Goal: Task Accomplishment & Management: Complete application form

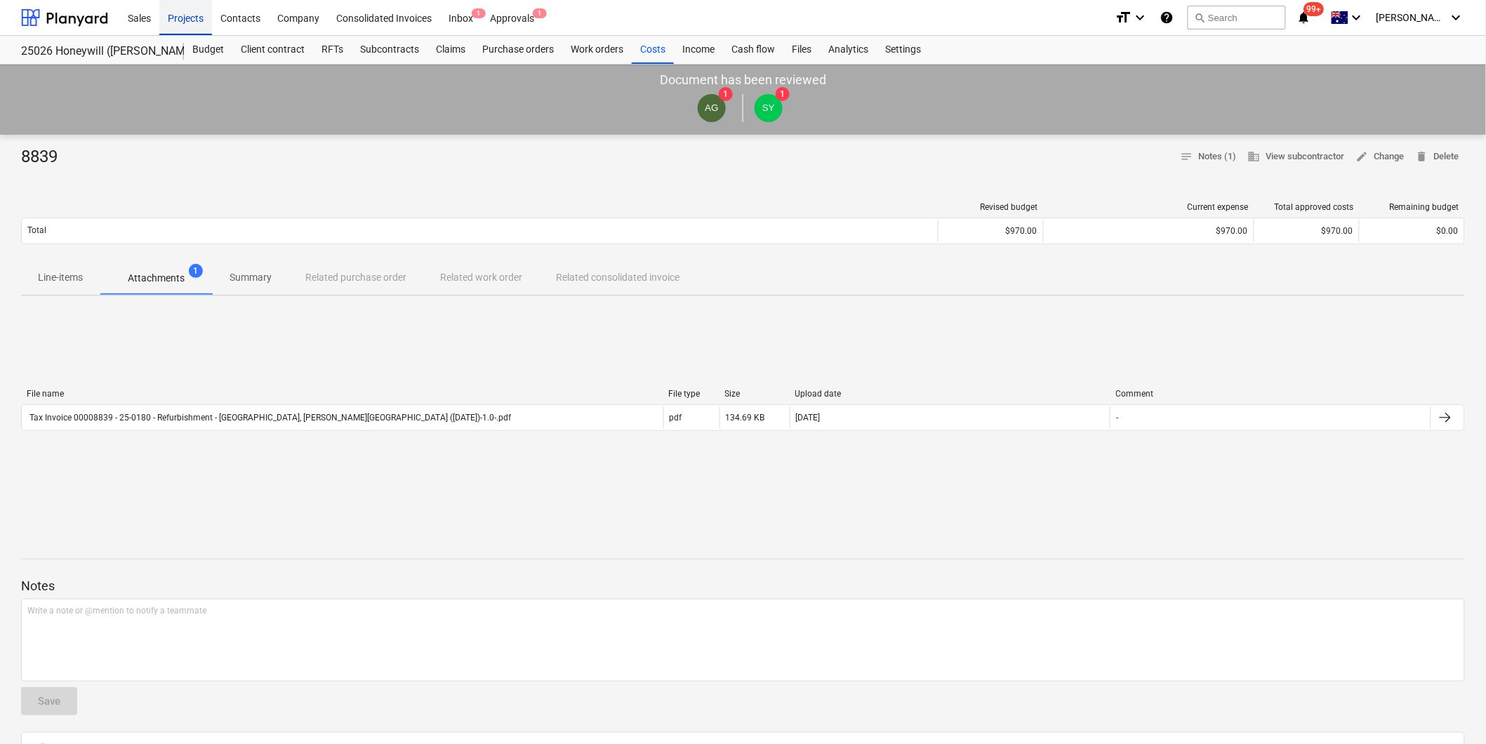
click at [178, 21] on div "Projects" at bounding box center [185, 17] width 53 height 36
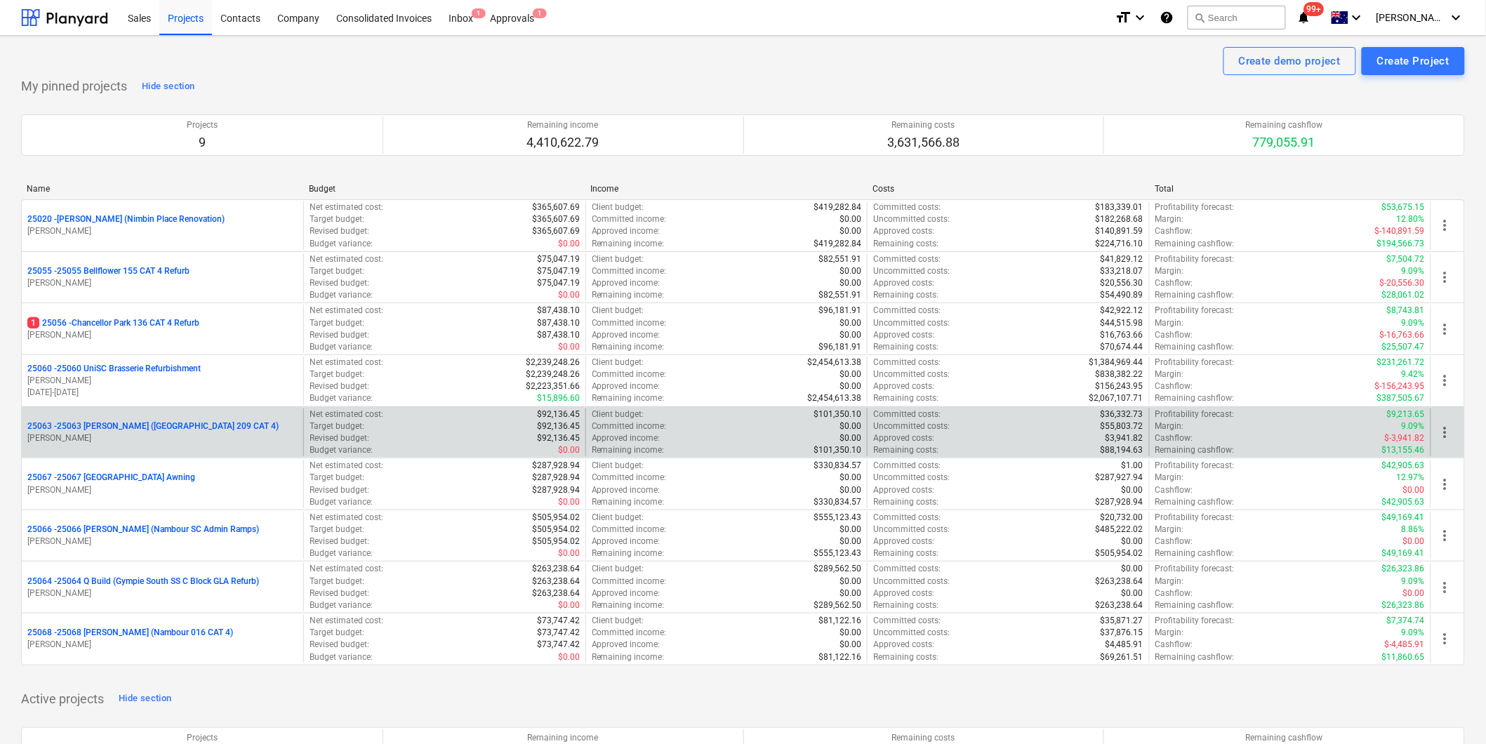
click at [199, 436] on p "[PERSON_NAME]" at bounding box center [162, 438] width 270 height 12
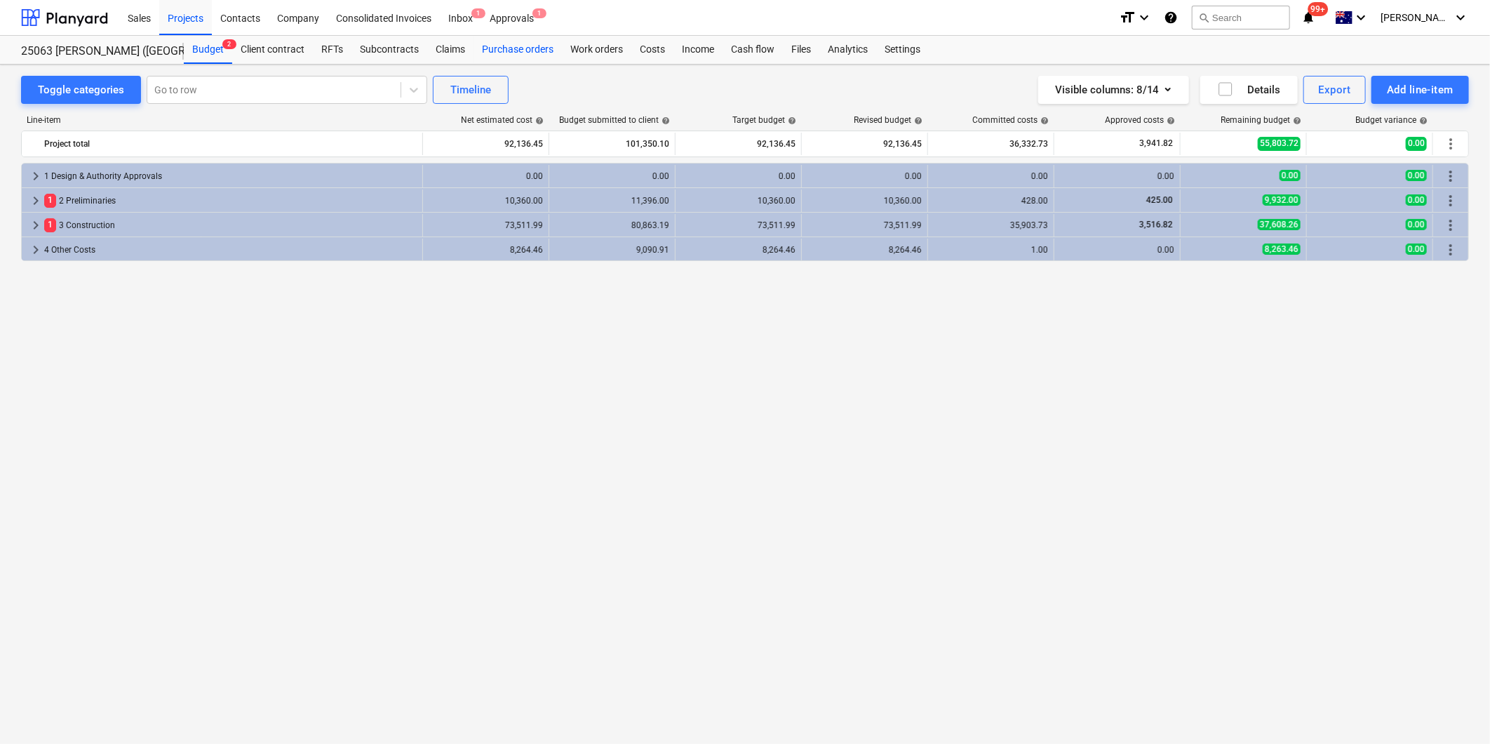
click at [538, 51] on div "Purchase orders" at bounding box center [518, 50] width 88 height 28
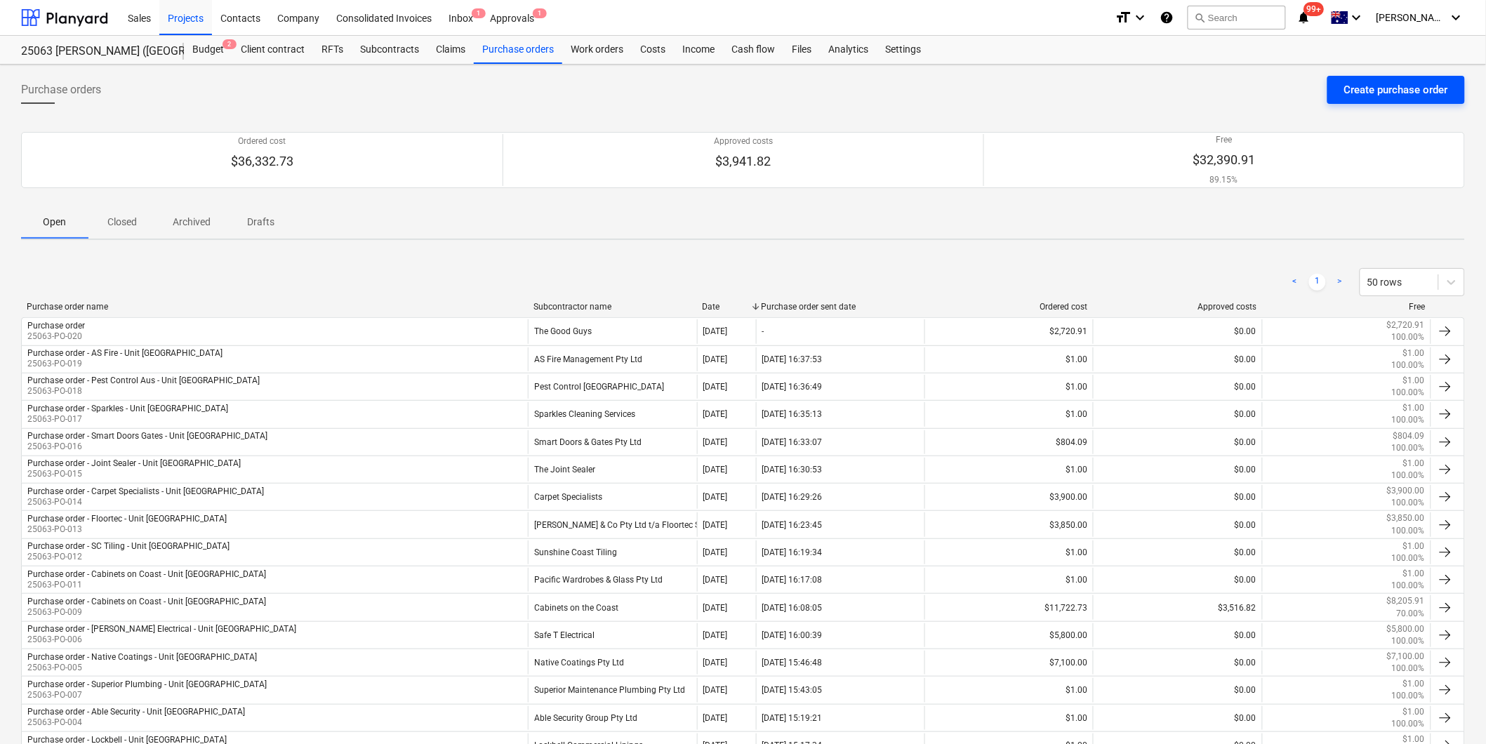
click at [1375, 93] on div "Create purchase order" at bounding box center [1396, 90] width 104 height 18
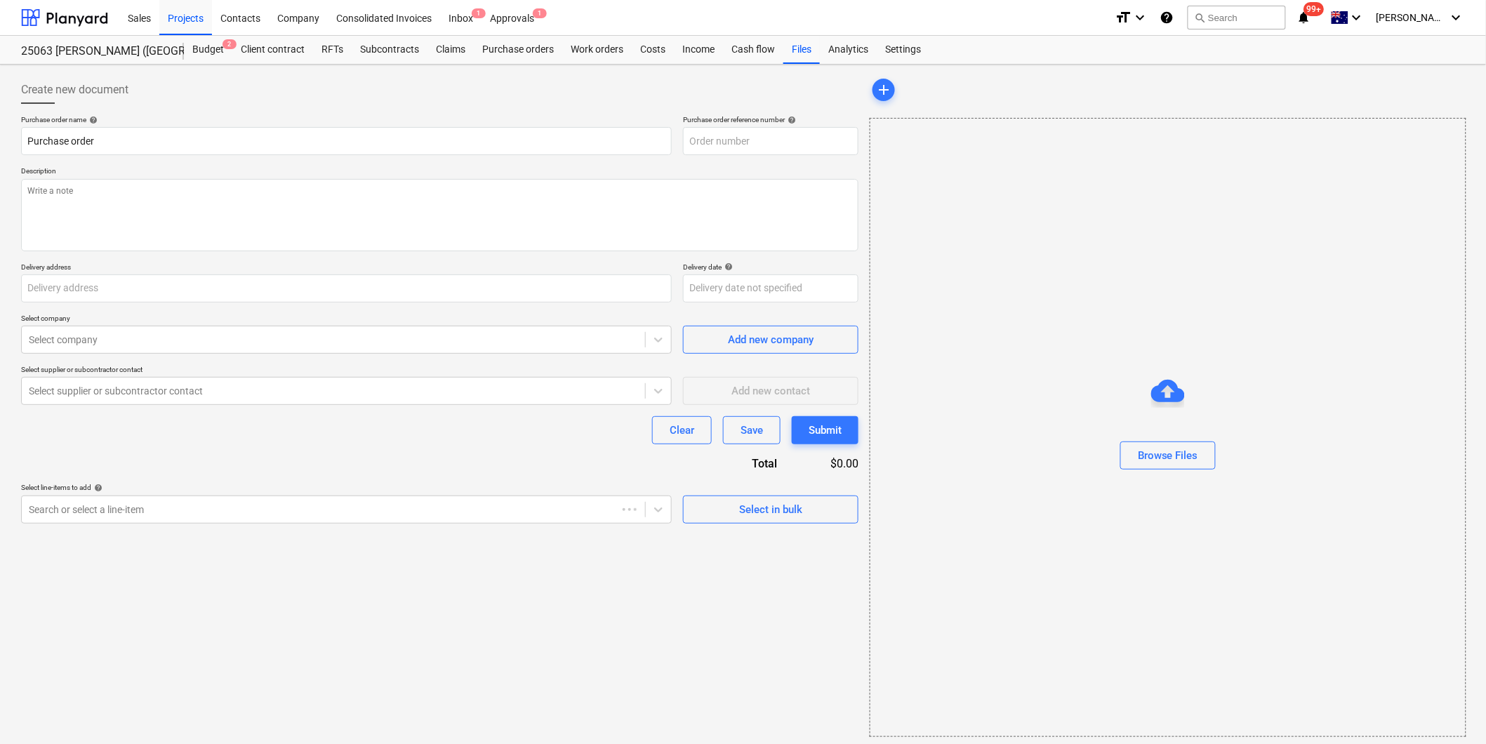
type textarea "x"
type input "[STREET_ADDRESS]"
type textarea "x"
type input "25063-PO-021"
type textarea "x"
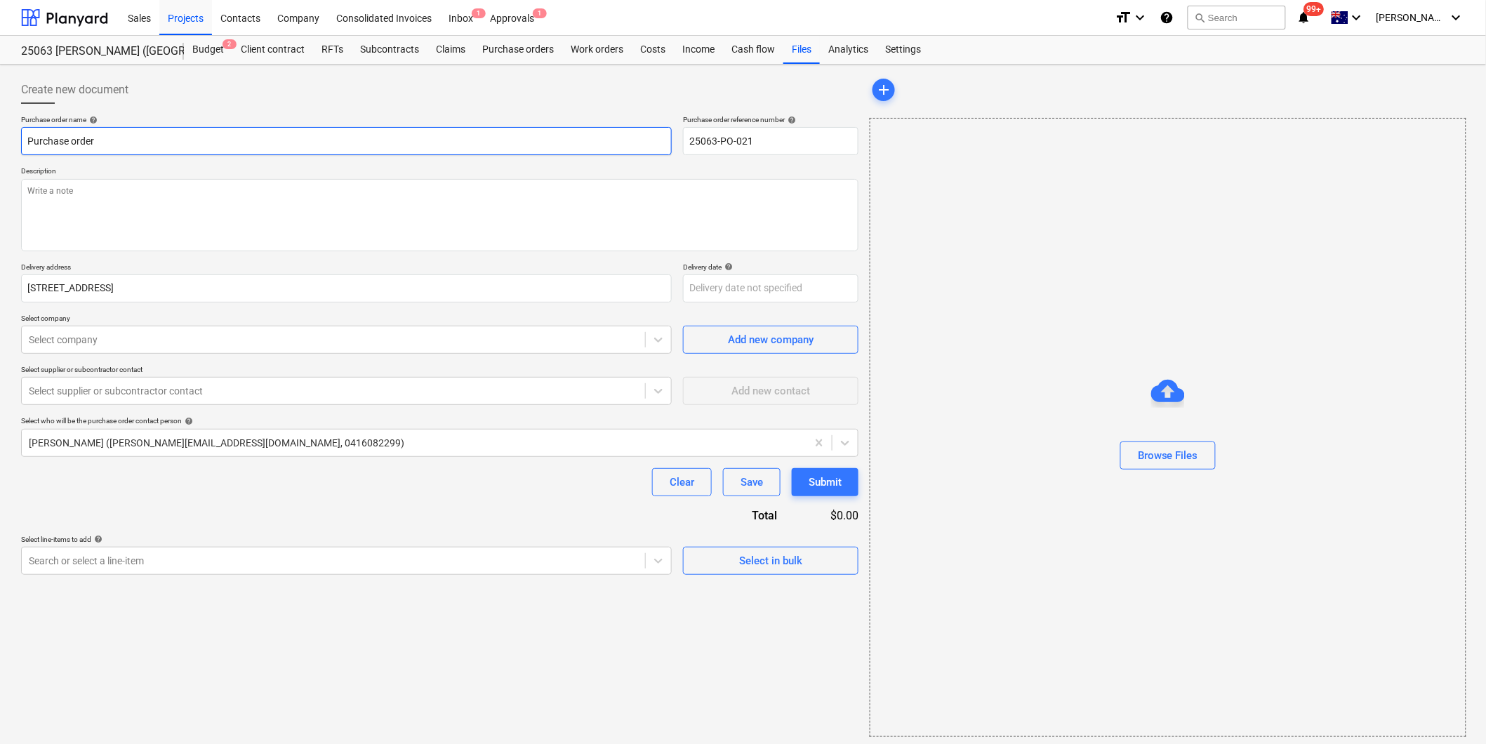
click at [128, 142] on input "Purchase order" at bounding box center [346, 141] width 650 height 28
type input "Purchase order"
type textarea "x"
type input "Purchase order -"
type textarea "x"
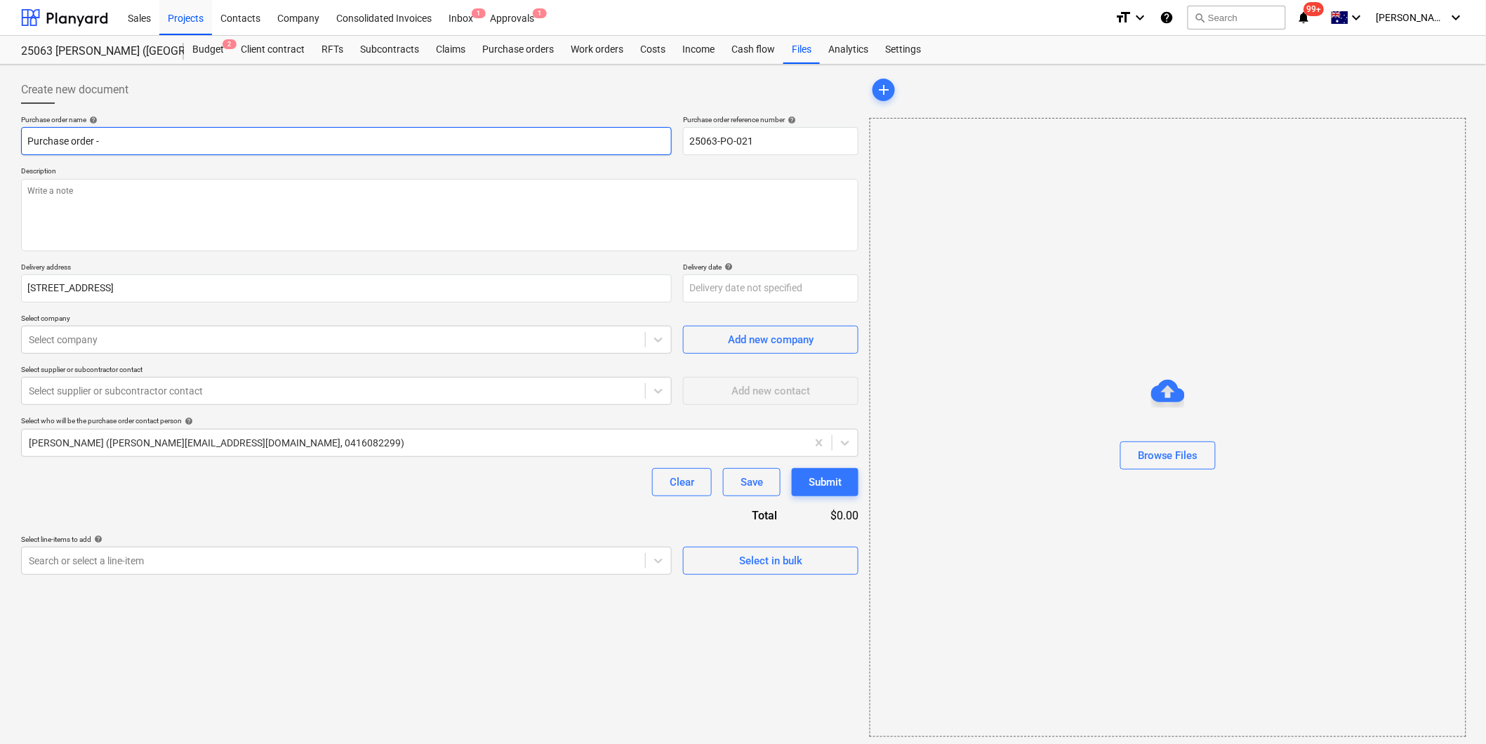
type input "Purchase order - S"
type textarea "x"
type input "Purchase order - Su"
type textarea "x"
type input "Purchase order - Suns"
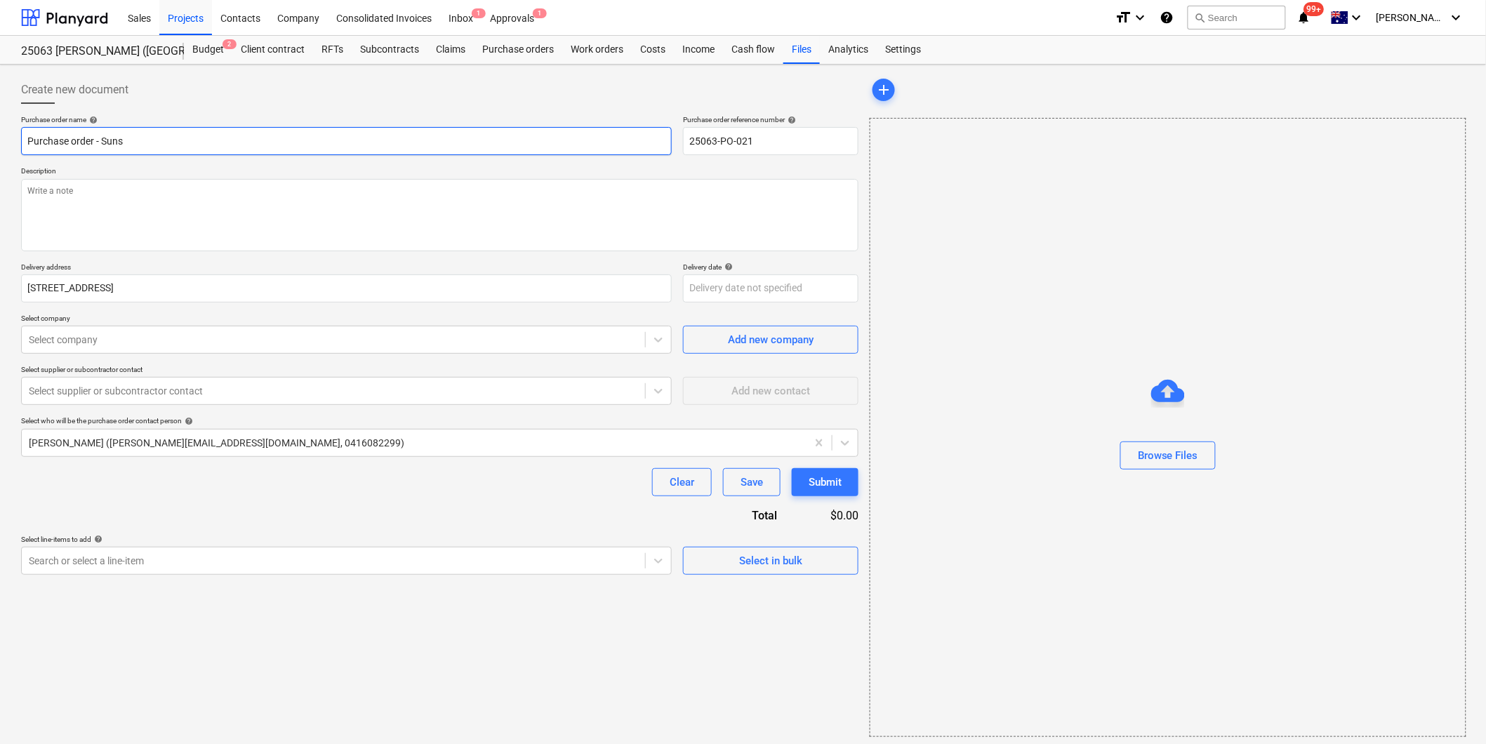
type textarea "x"
type input "Purchase order - Sunsta"
type textarea "x"
type input "Purchase order - Sunstat"
type textarea "x"
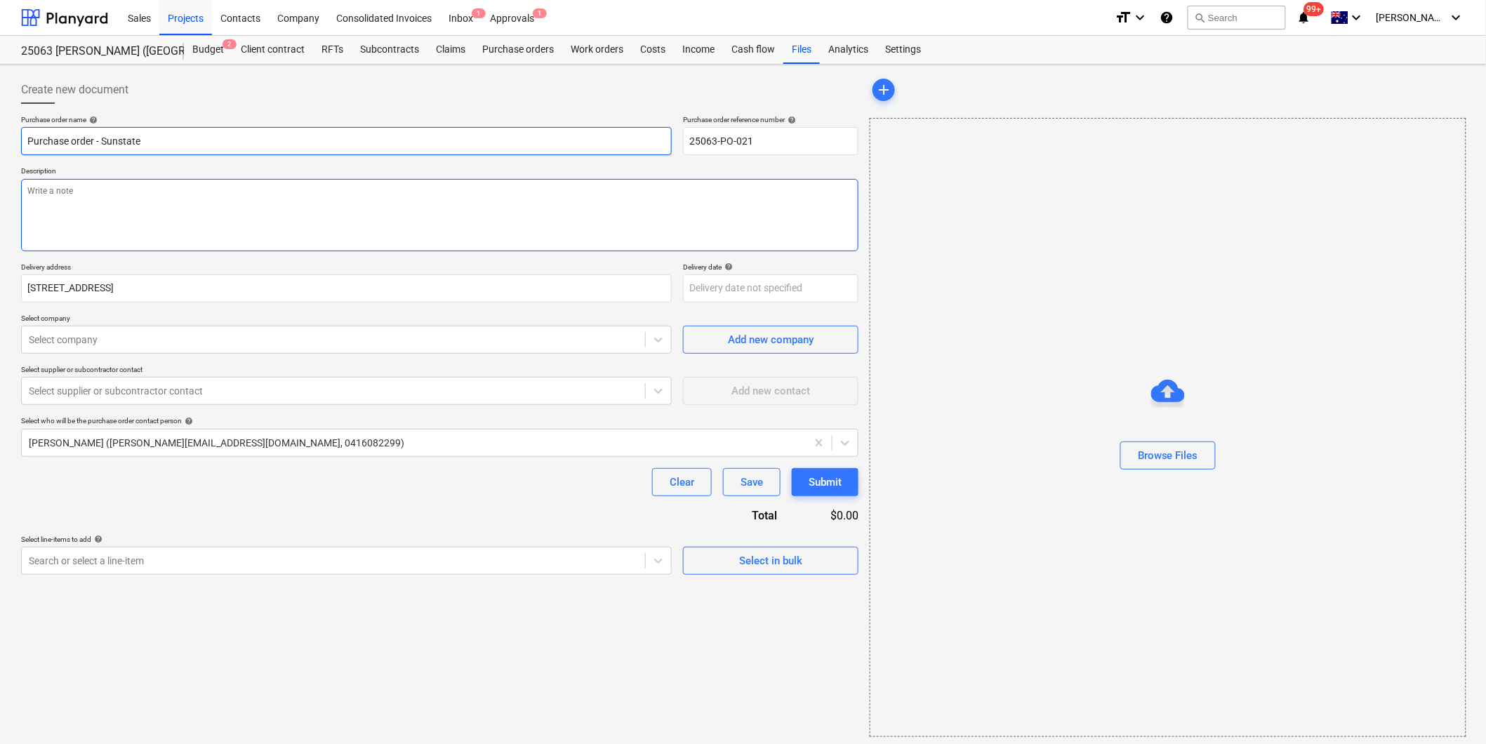
type input "Purchase order - Sunstate"
click at [81, 198] on textarea at bounding box center [439, 215] width 837 height 72
type textarea "x"
type textarea "P"
type textarea "x"
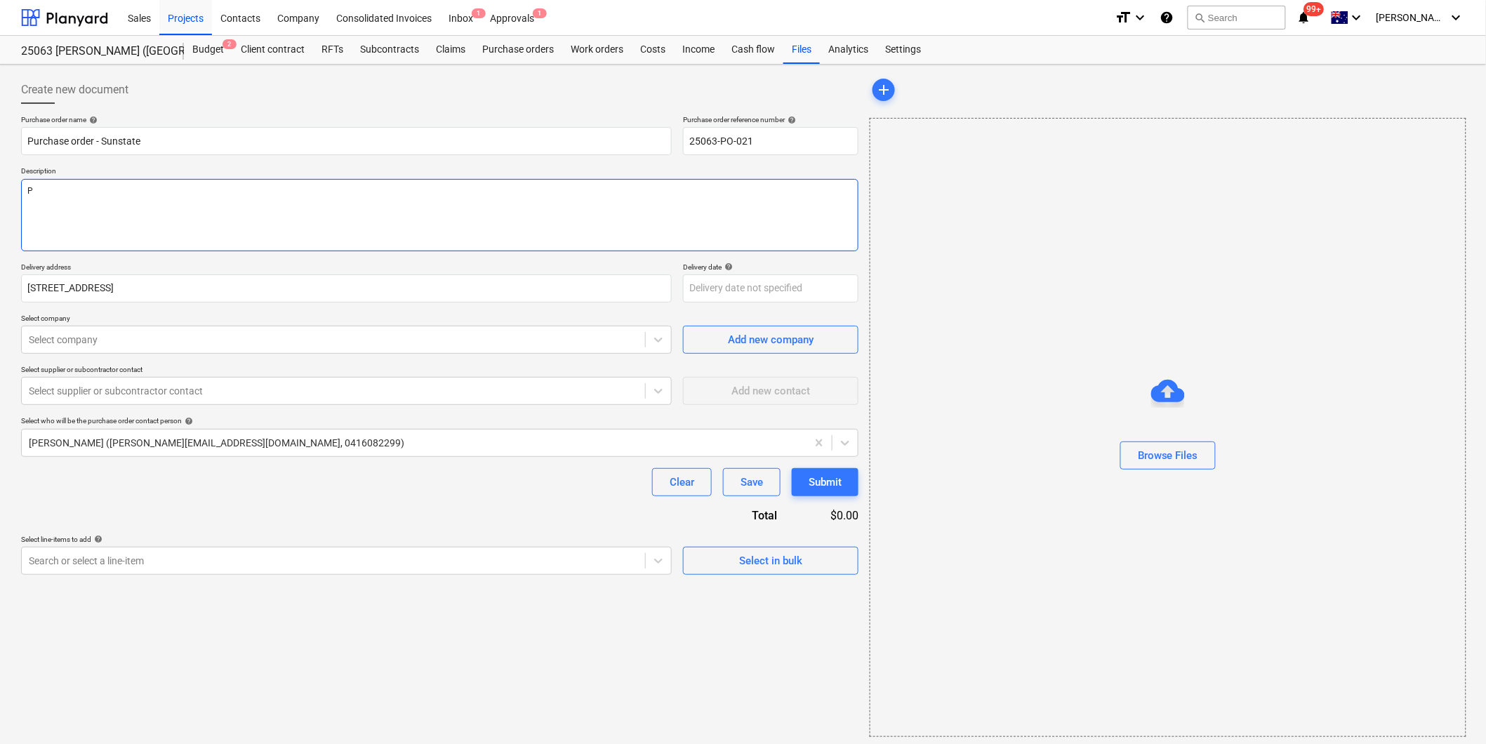
type textarea "Pa"
type textarea "x"
type textarea "Pay"
type textarea "x"
type textarea "Paym"
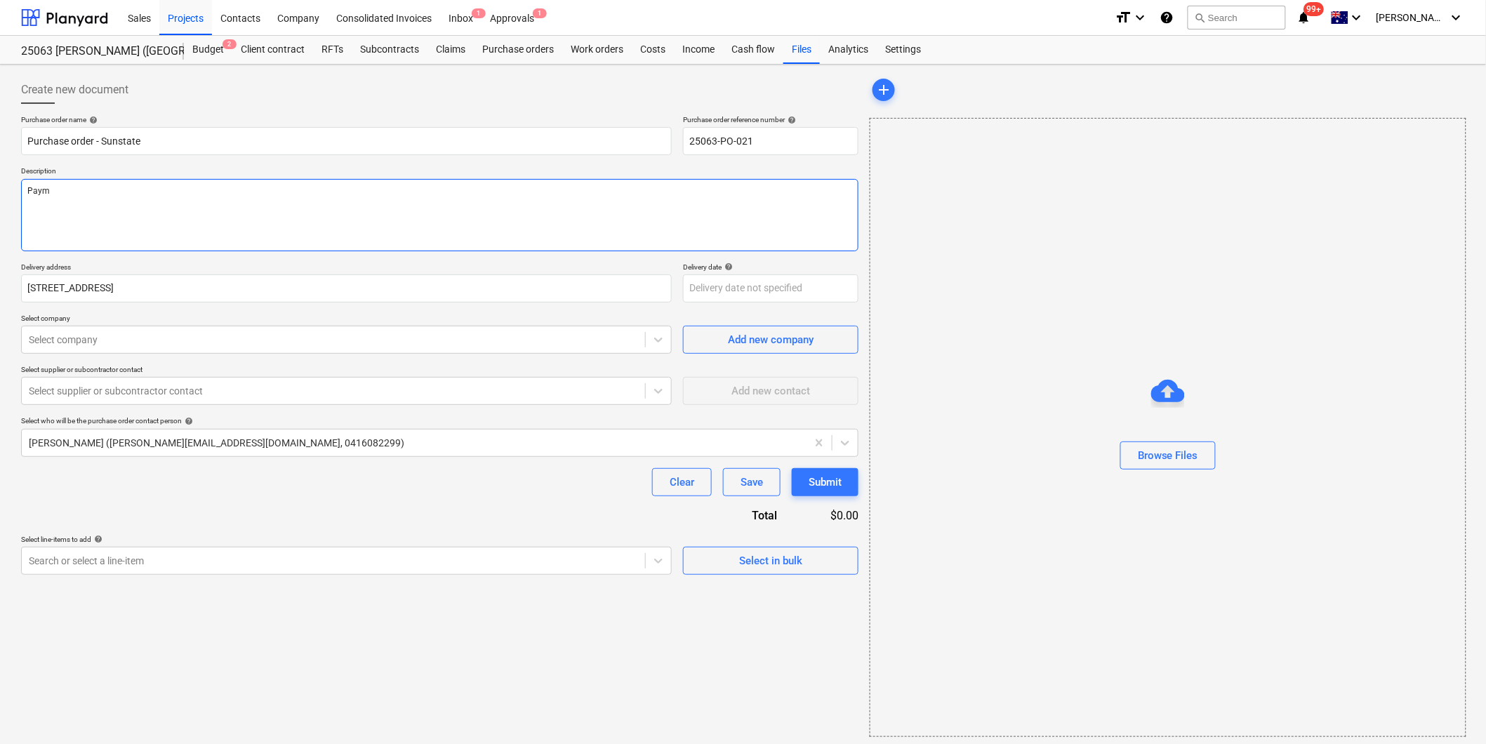
type textarea "x"
type textarea "Payme"
type textarea "x"
type textarea "Paymen"
type textarea "x"
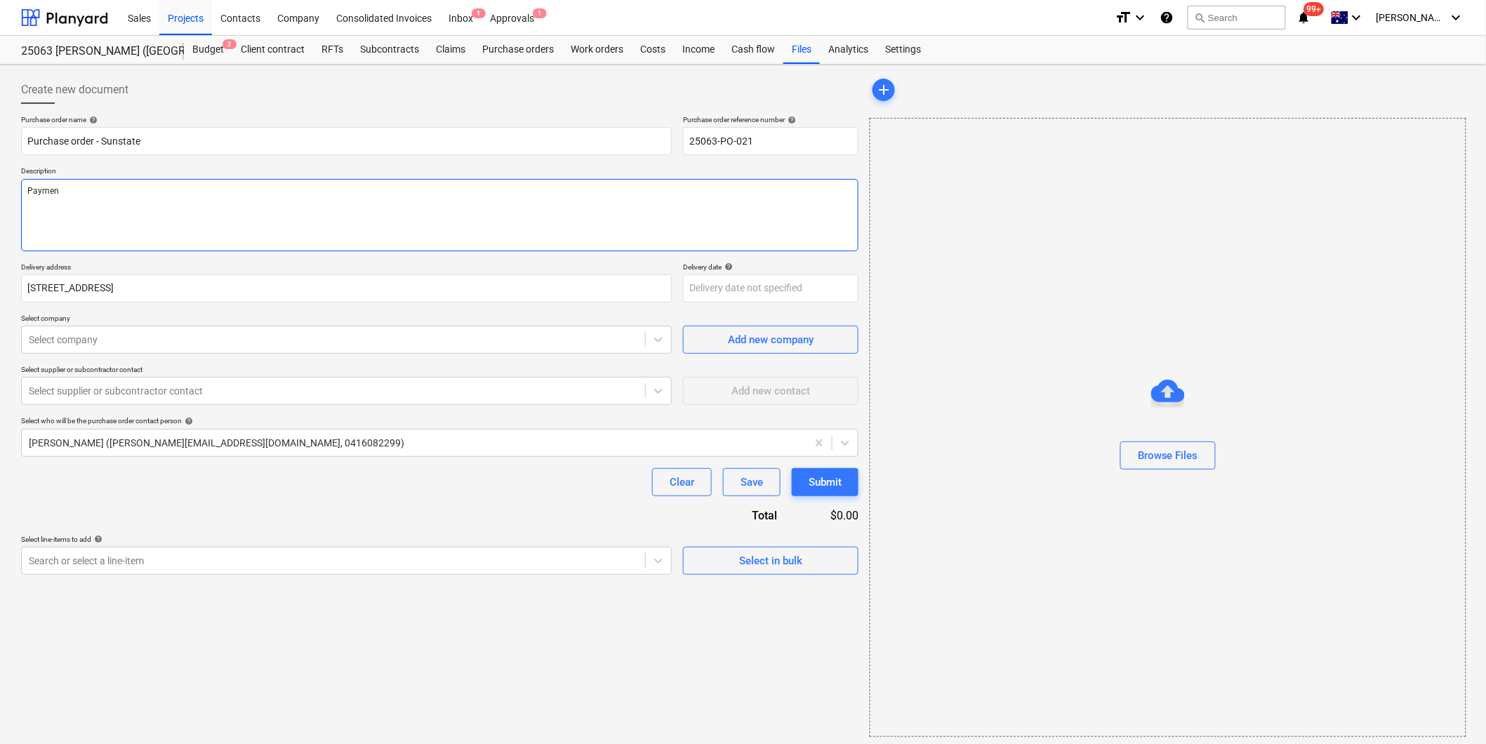
type textarea "Payment"
type textarea "x"
type textarea "Payment"
type textarea "x"
type textarea "Payment T"
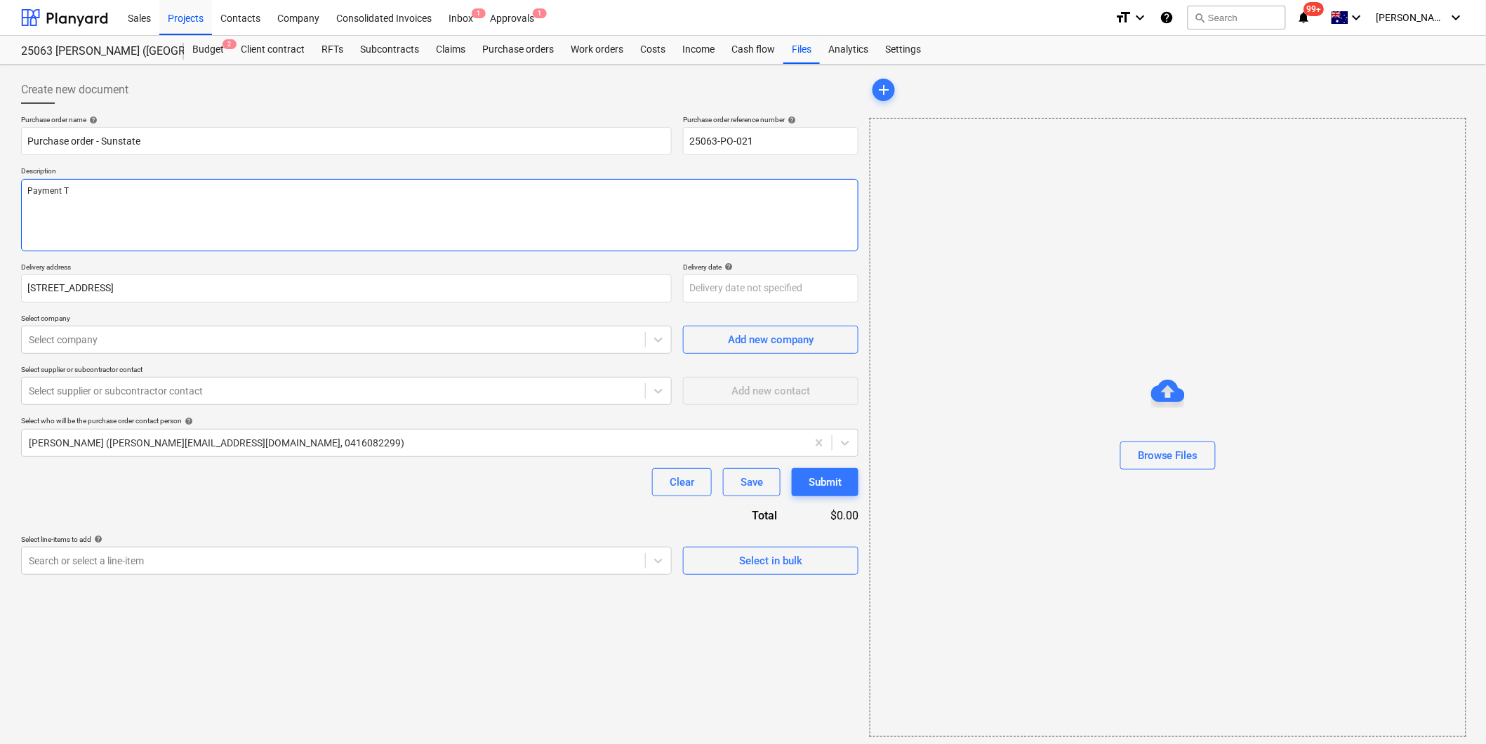
type textarea "x"
type textarea "Payment Te"
type textarea "x"
type textarea "Payment Ter"
type textarea "x"
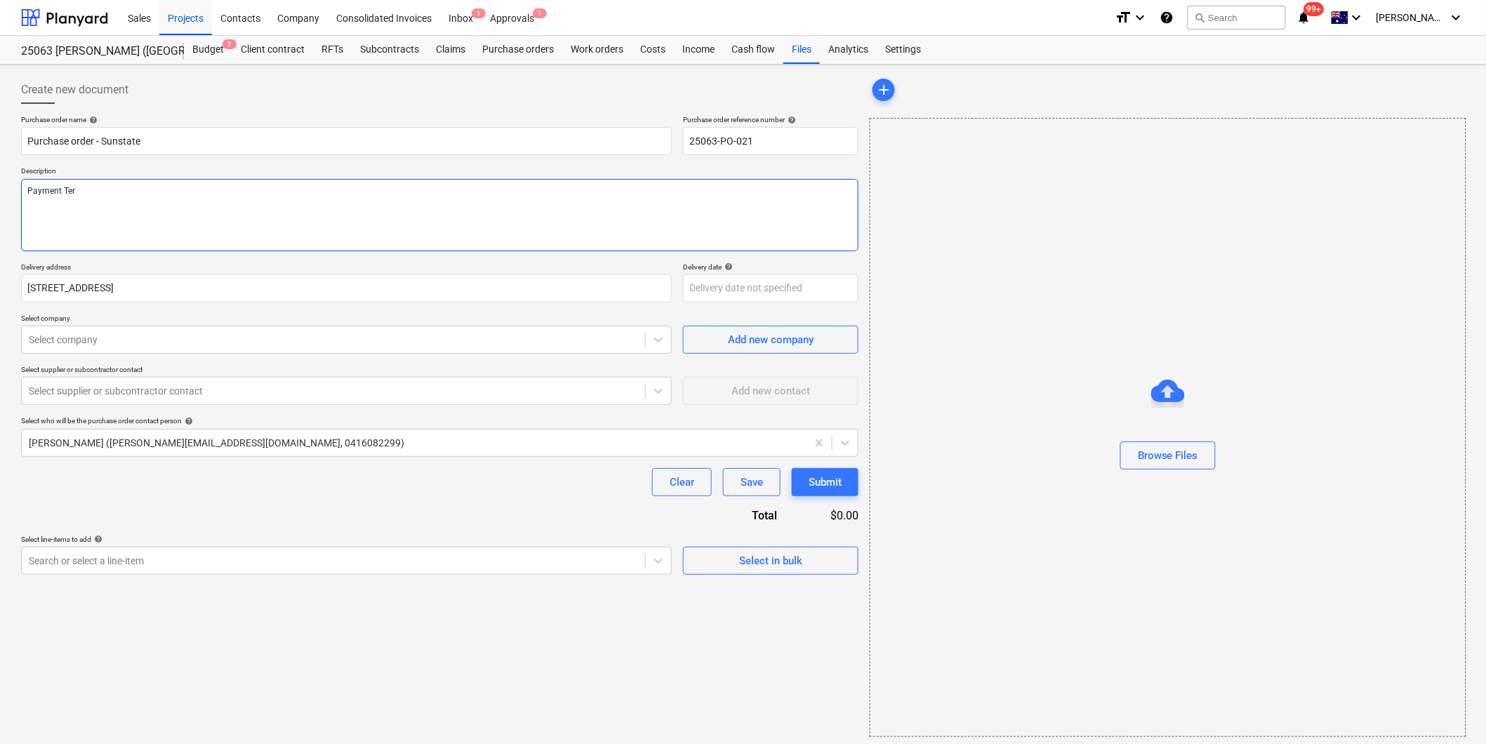
type textarea "Payment Term"
type textarea "x"
type textarea "Payment Terms"
type textarea "x"
type textarea "Payment Terms:"
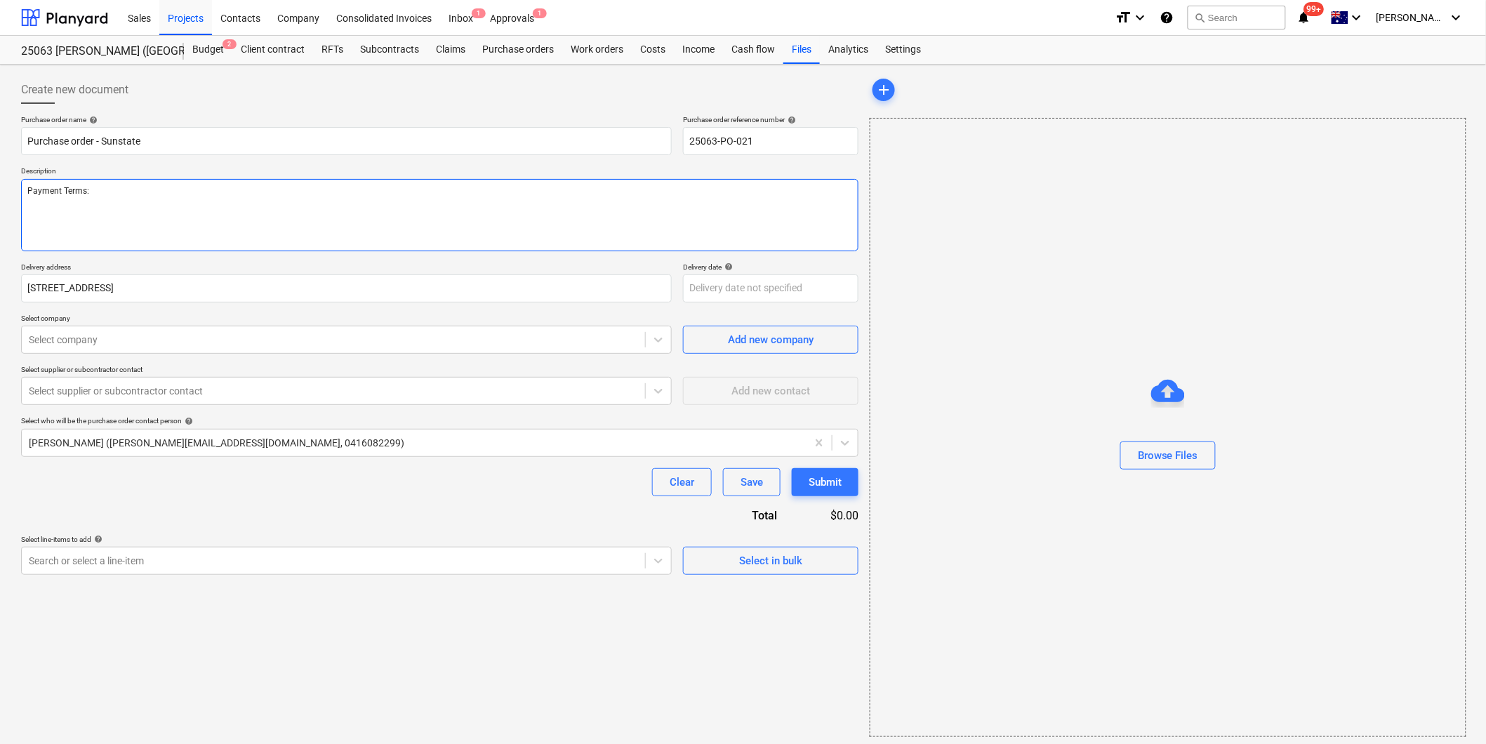
type textarea "x"
type textarea "Payment Terms:"
type textarea "x"
click at [117, 190] on textarea "Payment Terms:" at bounding box center [439, 215] width 837 height 72
type textarea "Payment Terms: 1"
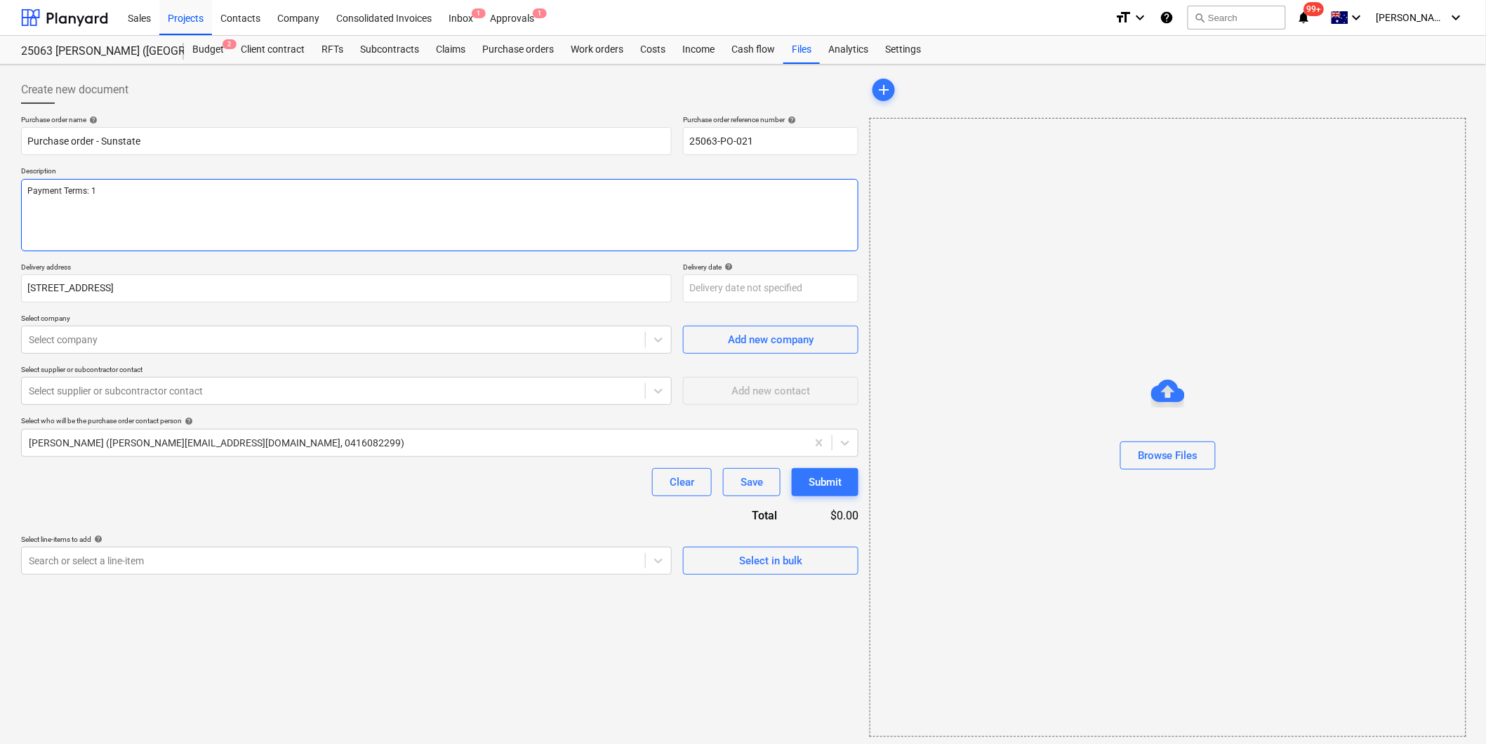
type textarea "x"
type textarea "Payment Terms: 14"
type textarea "x"
type textarea "Payment Terms: 14"
type textarea "x"
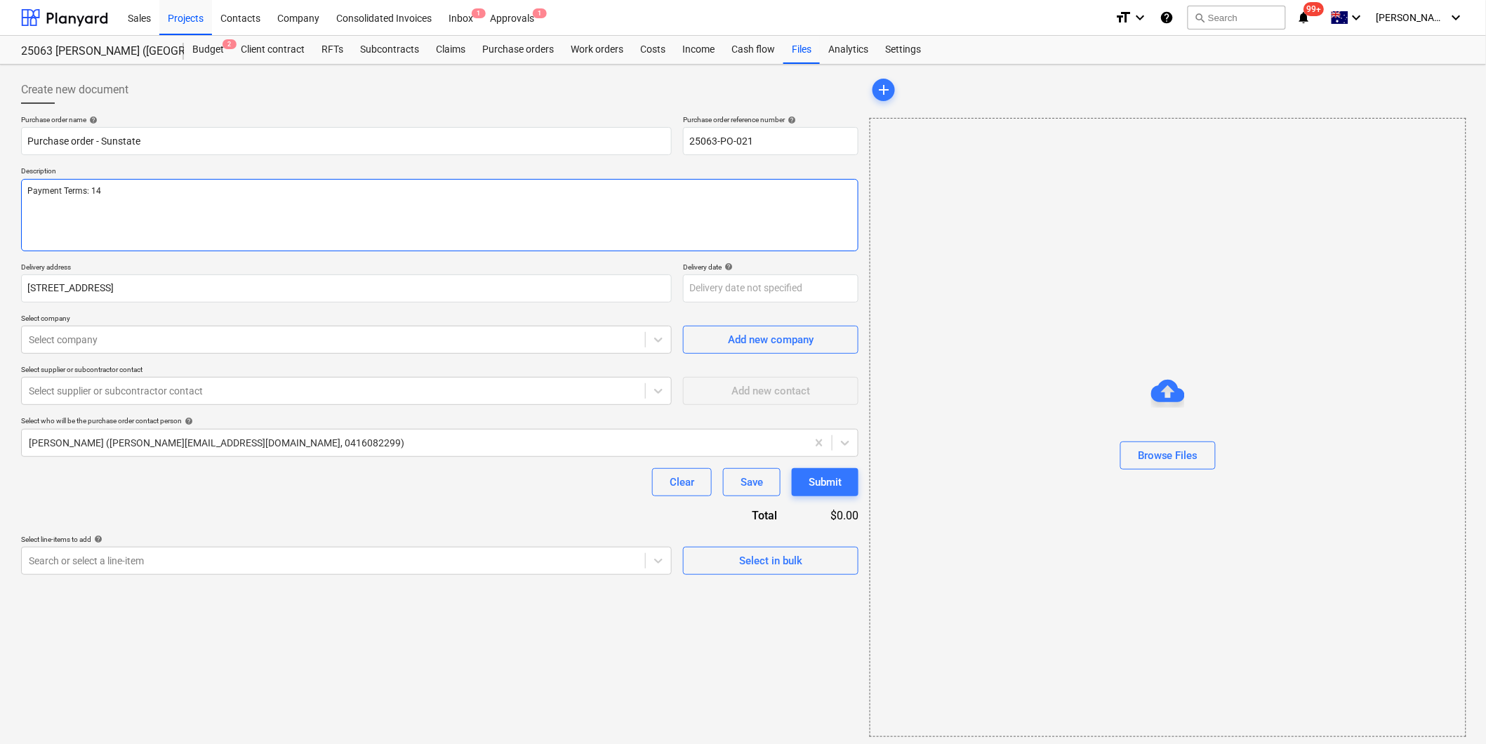
type textarea "Payment Terms: 14 d"
type textarea "x"
type textarea "Payment Terms: 14 da"
type textarea "x"
type textarea "Payment Terms: 14 day"
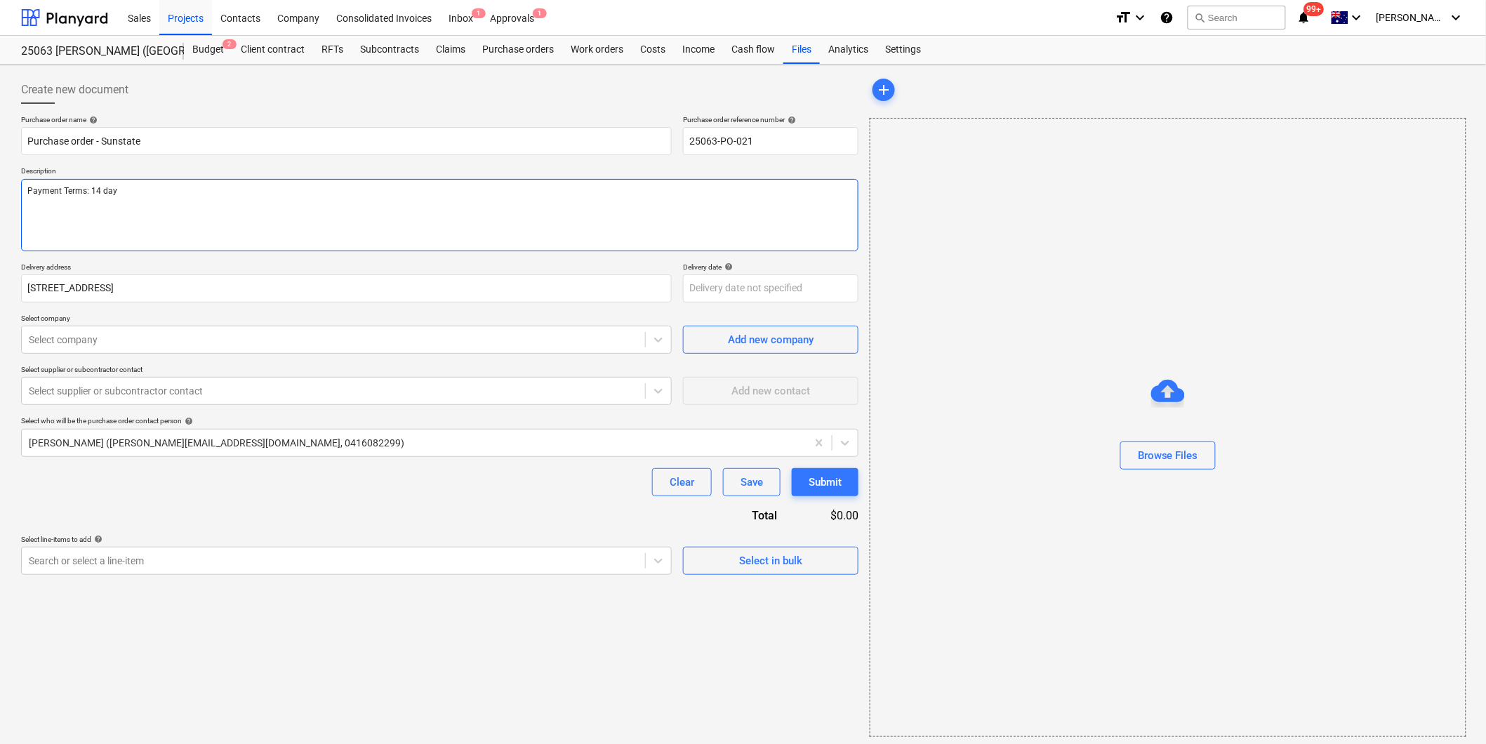
type textarea "x"
type textarea "Payment Terms: 14 days"
type textarea "x"
type textarea "Payment Terms: 14 days"
click at [484, 263] on p "Delivery address" at bounding box center [346, 268] width 650 height 12
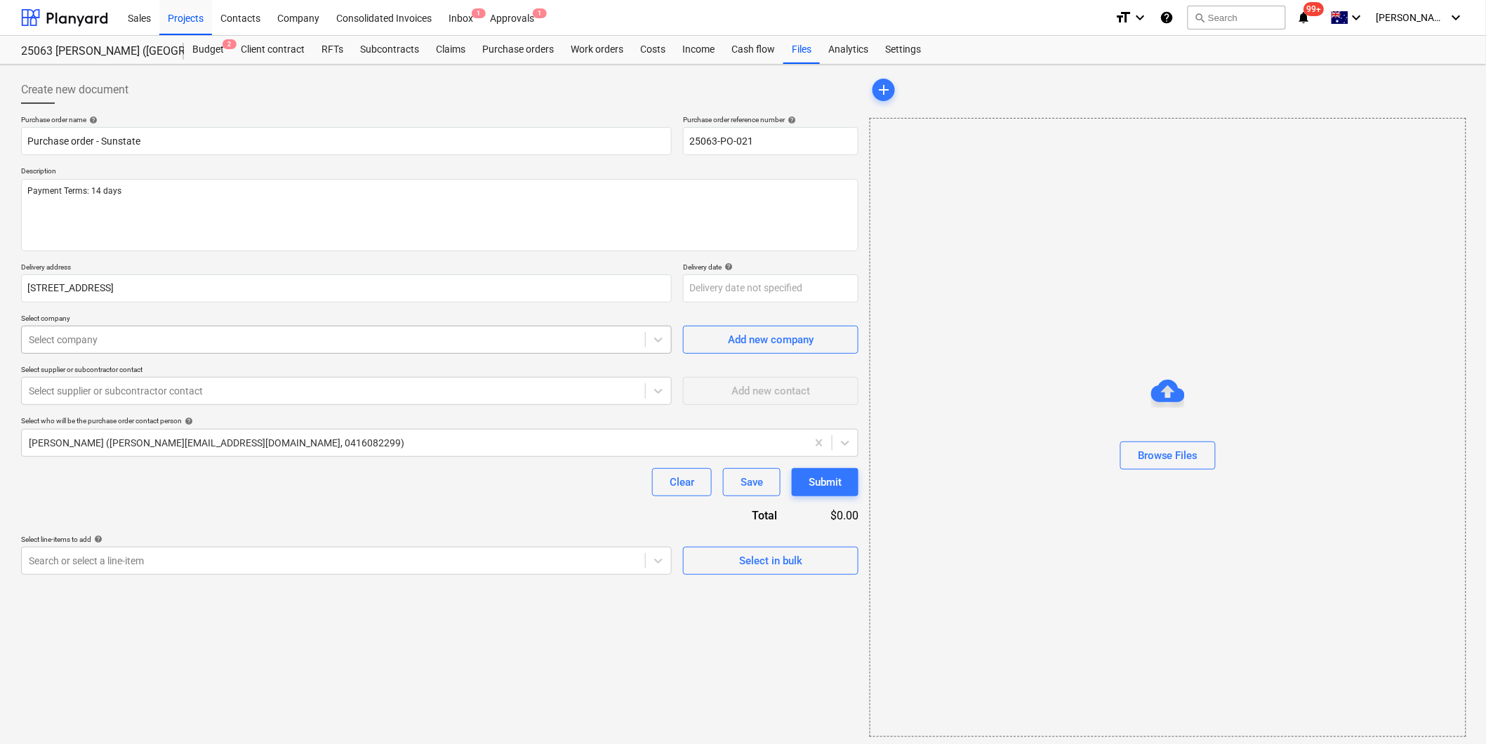
click at [138, 346] on div at bounding box center [333, 340] width 609 height 14
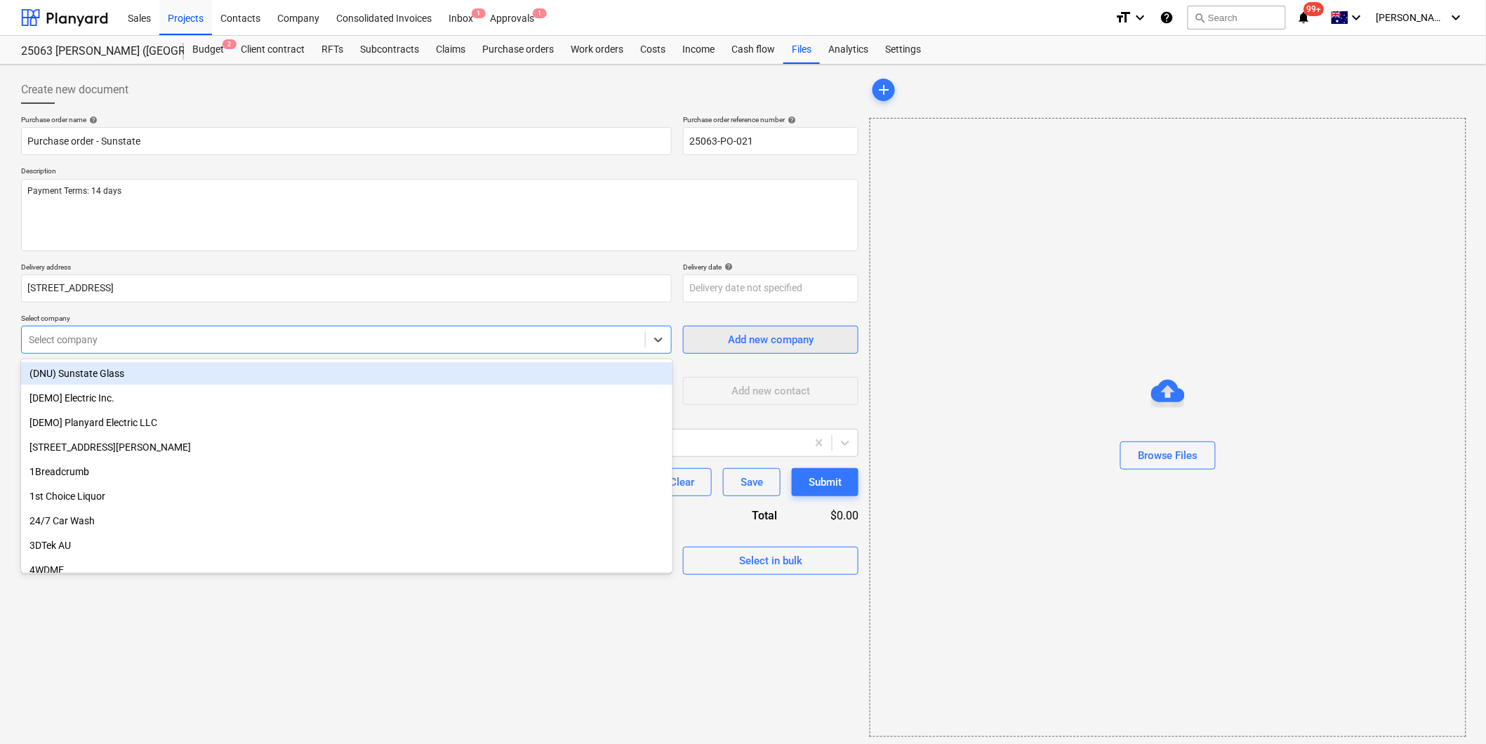
click at [761, 338] on div "Add new company" at bounding box center [771, 340] width 86 height 18
type textarea "x"
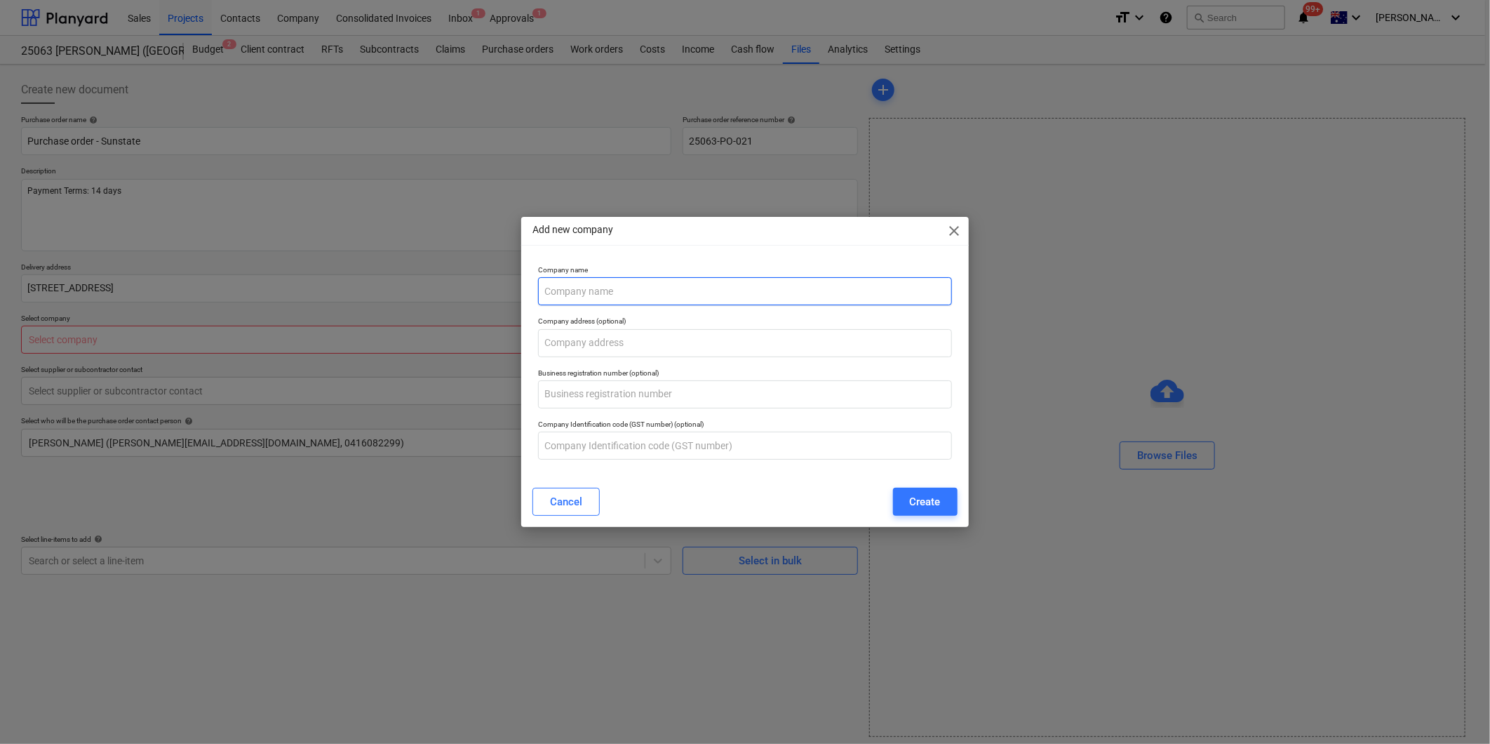
click at [623, 297] on input "text" at bounding box center [744, 291] width 413 height 28
type input "Sunstate Design & Construct"
type textarea "x"
type input "Sunstate Design & Construct P"
type textarea "x"
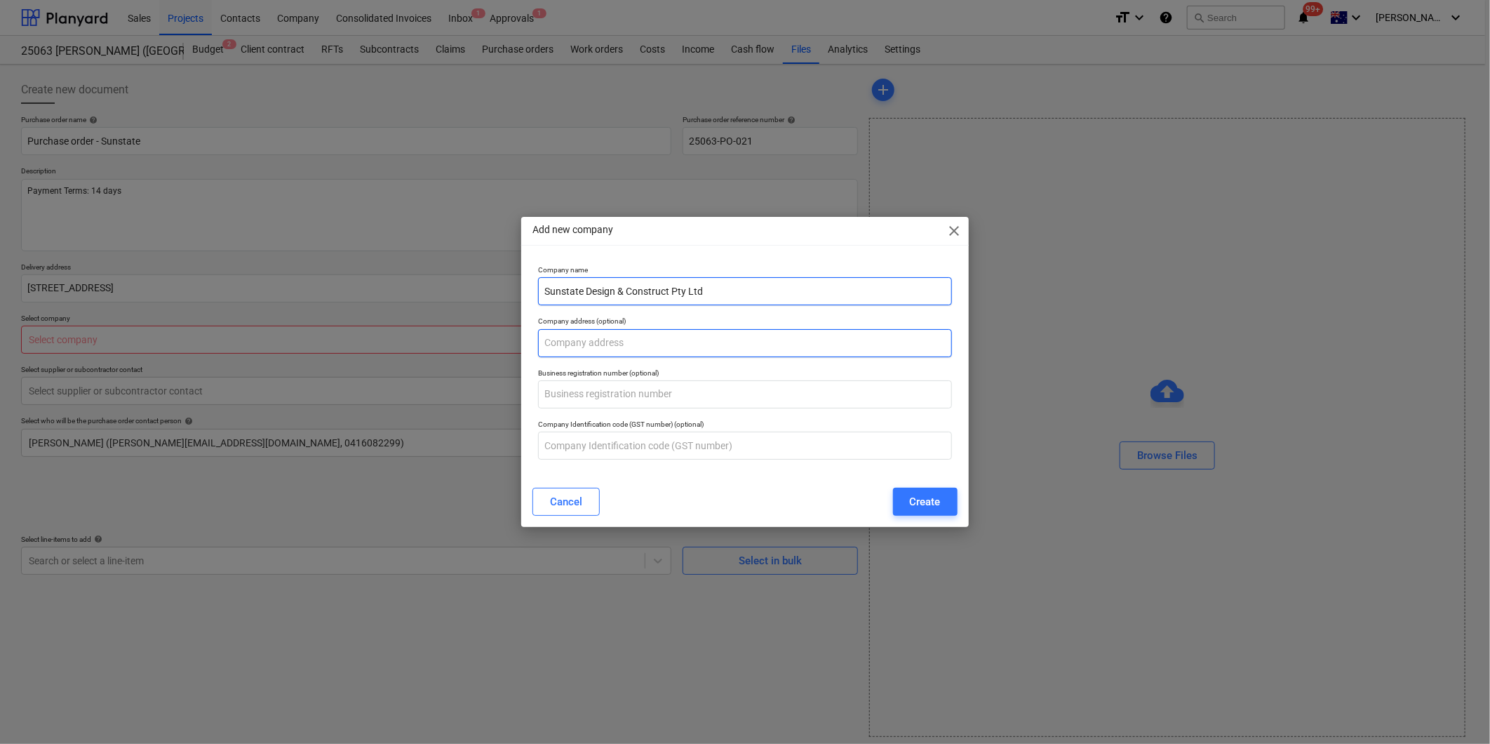
type input "Sunstate Design & Construct Pty Ltd"
click at [601, 345] on input "text" at bounding box center [744, 343] width 413 height 28
click at [580, 345] on input "text" at bounding box center [744, 343] width 413 height 28
type textarea "x"
paste input "[STREET_ADDRESS][PERSON_NAME]"
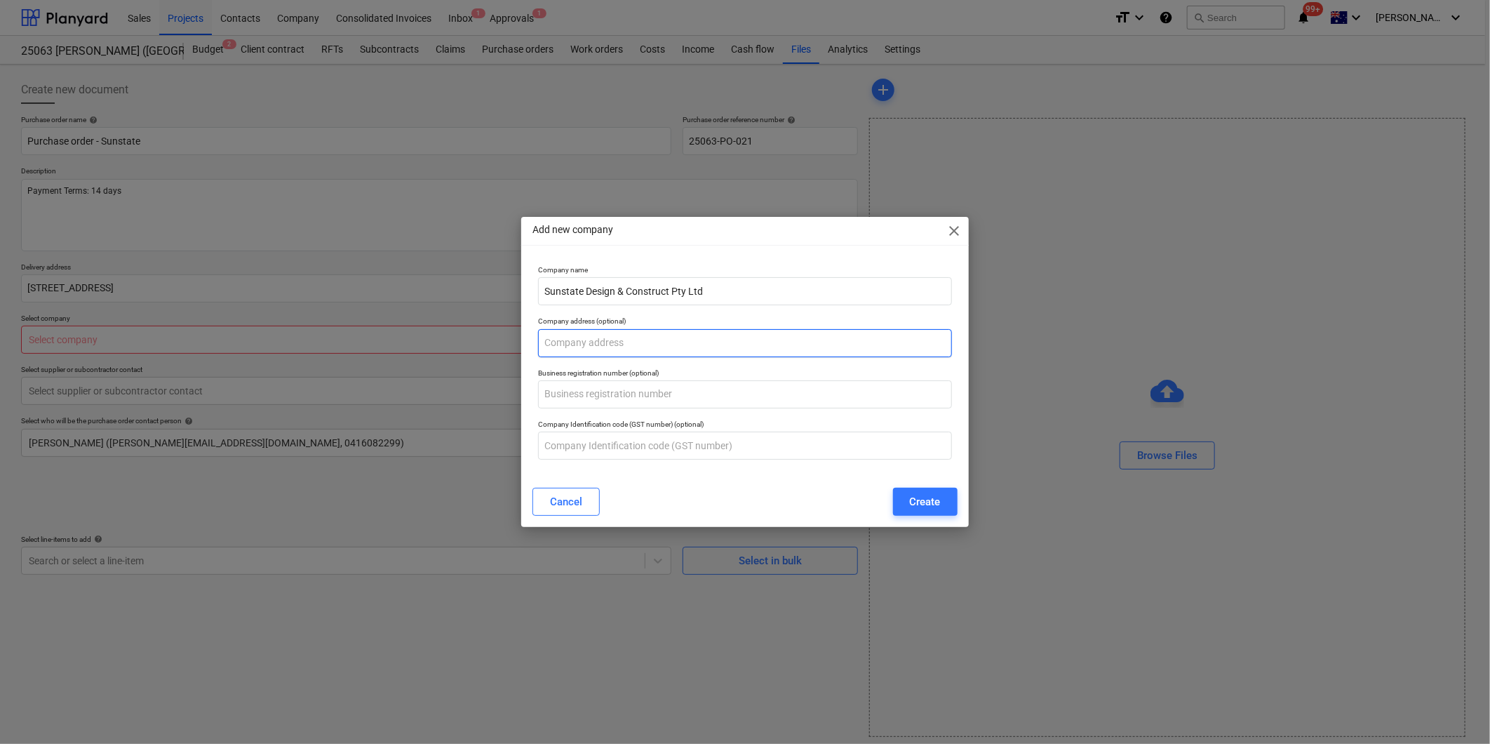
type input "[STREET_ADDRESS][PERSON_NAME]"
type textarea "x"
type input "[STREET_ADDRESS][PERSON_NAME]"
click at [605, 399] on input "text" at bounding box center [744, 394] width 413 height 28
type input "13 120 826 271"
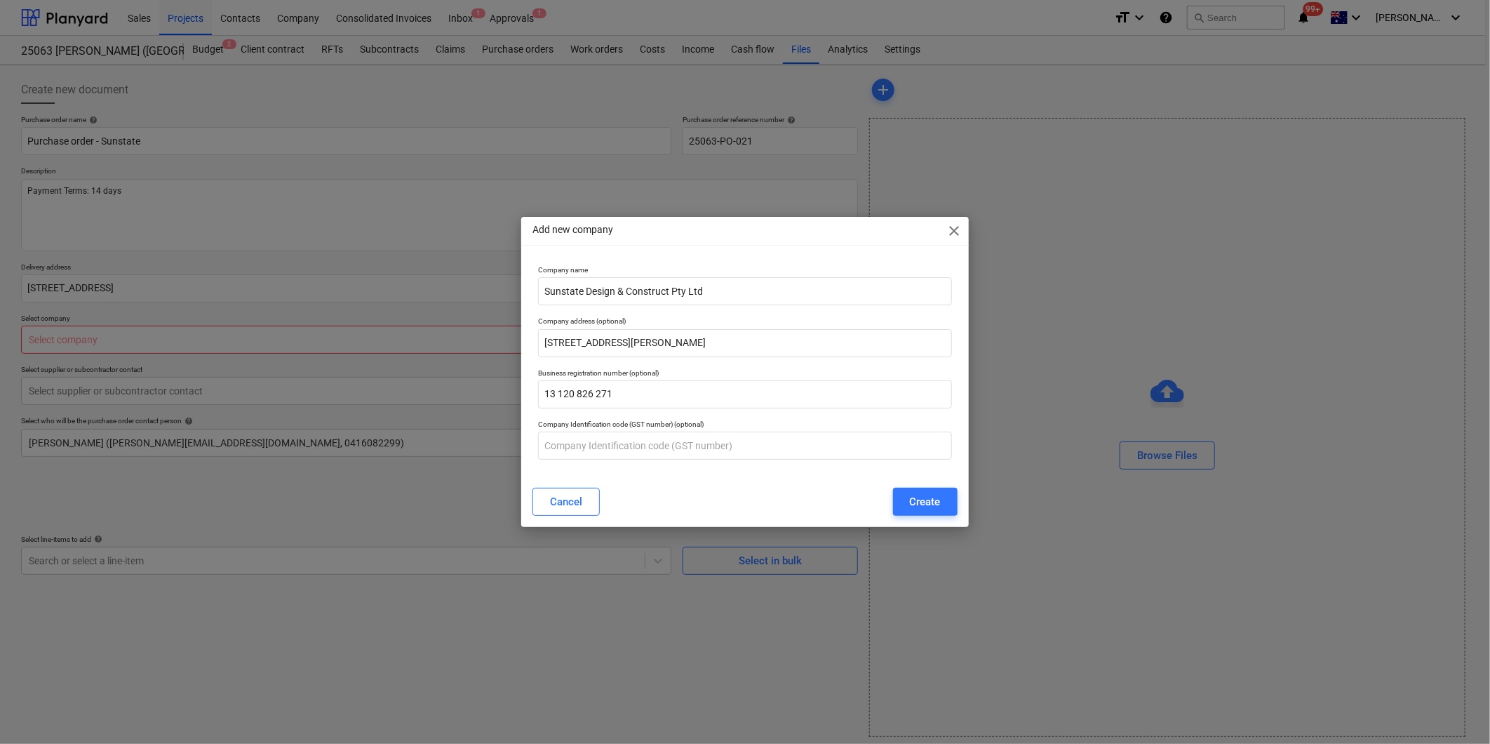
click at [639, 482] on div "Cancel Create" at bounding box center [744, 501] width 441 height 39
click at [929, 502] on div "Create" at bounding box center [925, 502] width 31 height 18
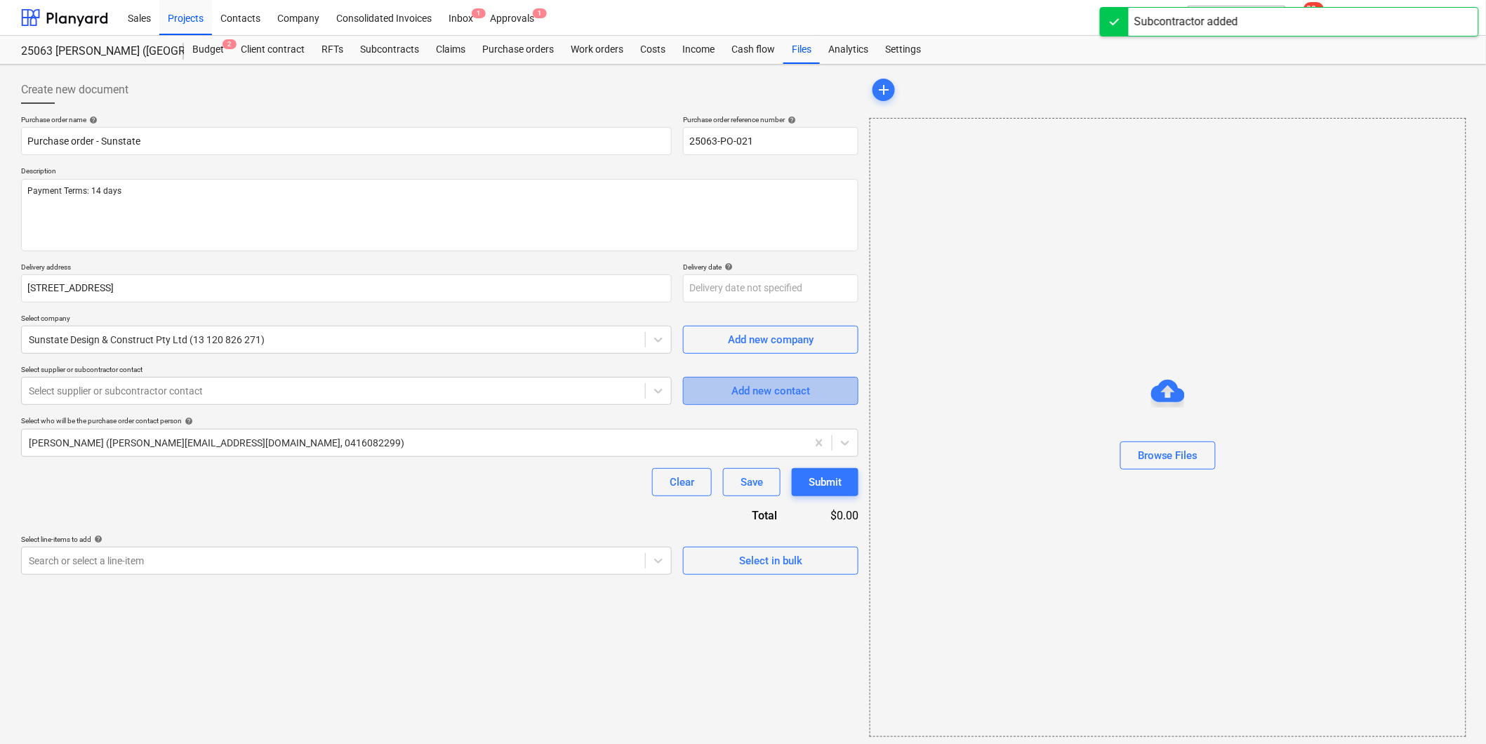
click at [733, 389] on div "Add new contact" at bounding box center [770, 391] width 79 height 18
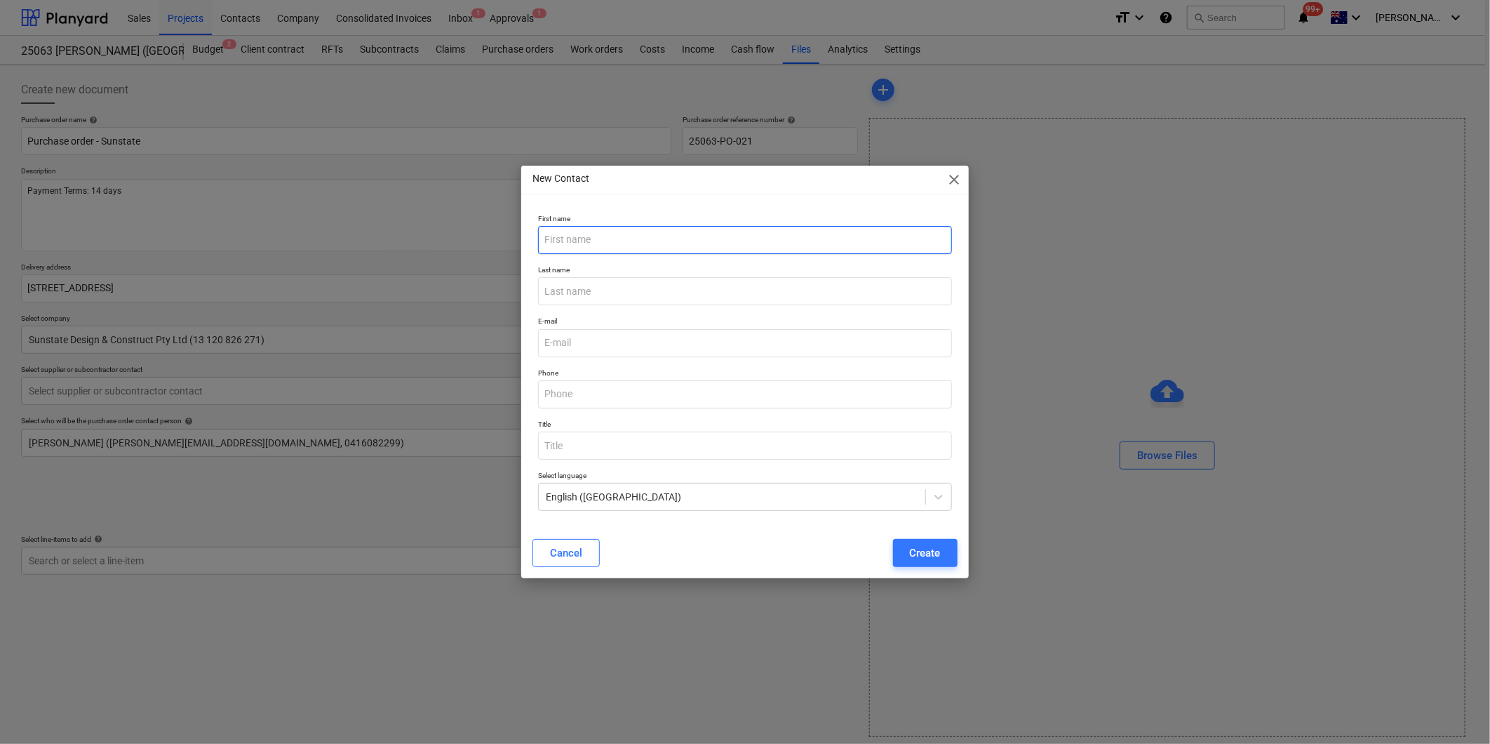
click at [603, 240] on input "text" at bounding box center [744, 240] width 413 height 28
type textarea "x"
type input "[PERSON_NAME]"
type textarea "x"
type input "[PERSON_NAME]"
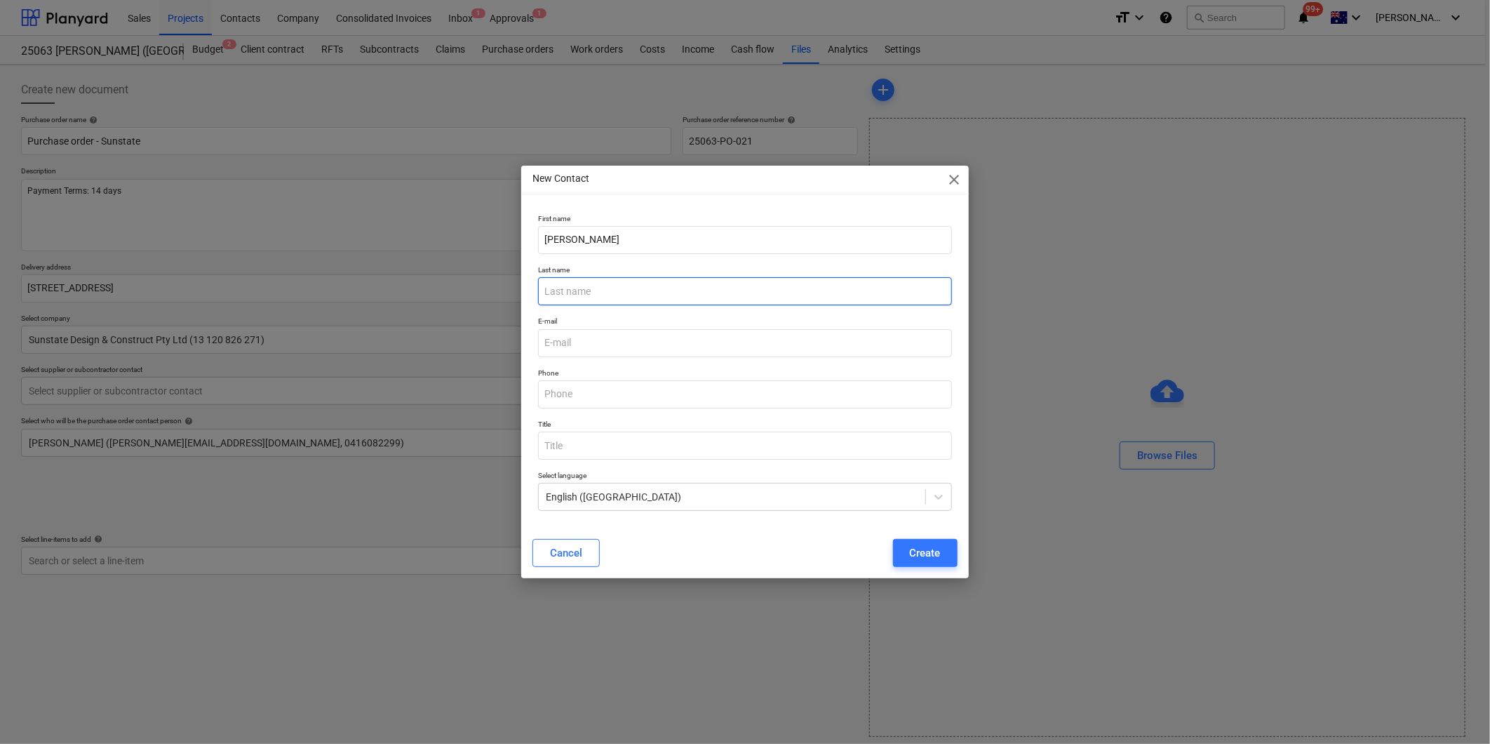
click at [592, 288] on input "text" at bounding box center [744, 291] width 413 height 28
type input "[PERSON_NAME]"
type textarea "x"
click at [564, 347] on input "email" at bounding box center [744, 343] width 413 height 28
paste input "[PERSON_NAME][EMAIL_ADDRESS][DOMAIN_NAME]"
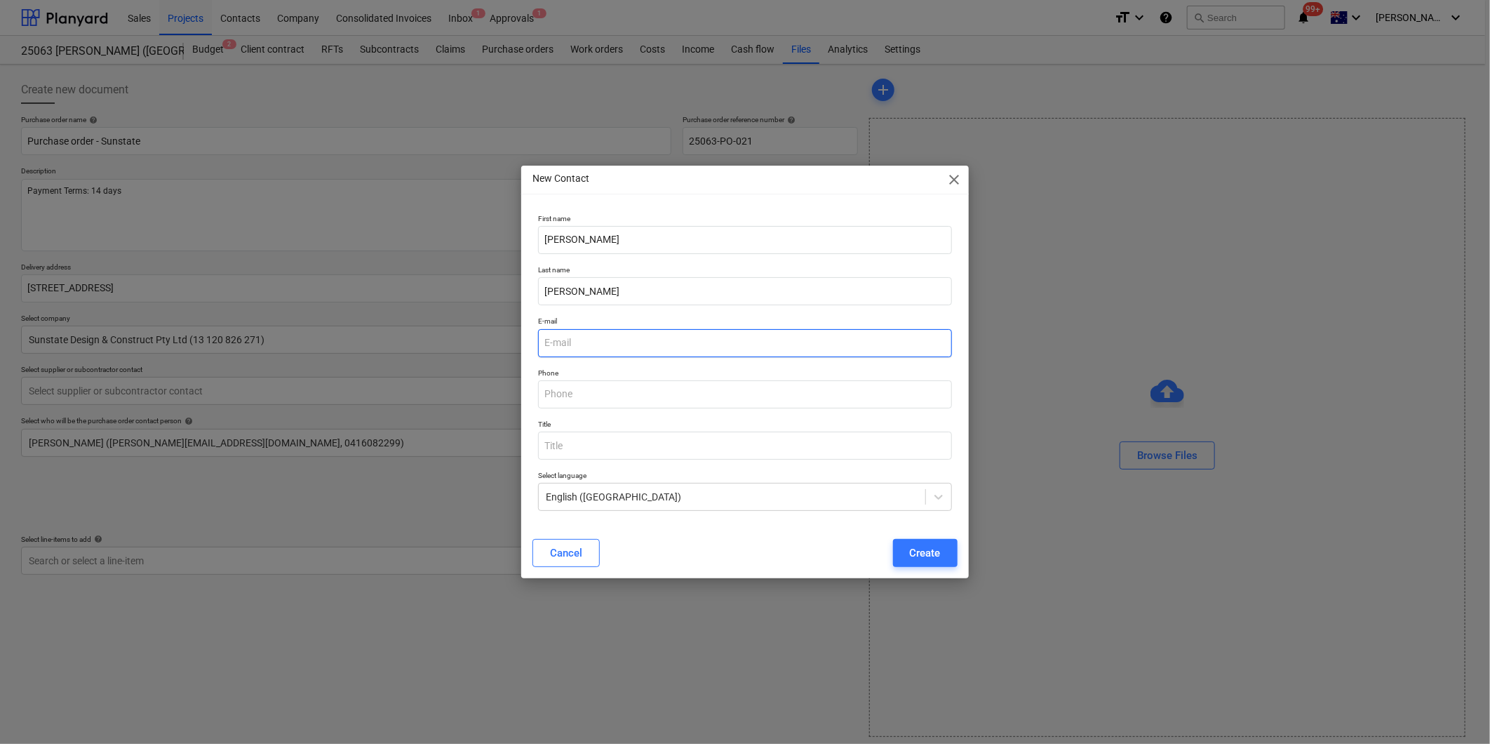
type input "[PERSON_NAME][EMAIL_ADDRESS][DOMAIN_NAME]"
click at [549, 345] on input "[PERSON_NAME][EMAIL_ADDRESS][DOMAIN_NAME]" at bounding box center [744, 343] width 413 height 28
type textarea "x"
click at [697, 344] on input "[PERSON_NAME][EMAIL_ADDRESS][DOMAIN_NAME]" at bounding box center [744, 343] width 413 height 28
type input "[PERSON_NAME][EMAIL_ADDRESS][DOMAIN_NAME]"
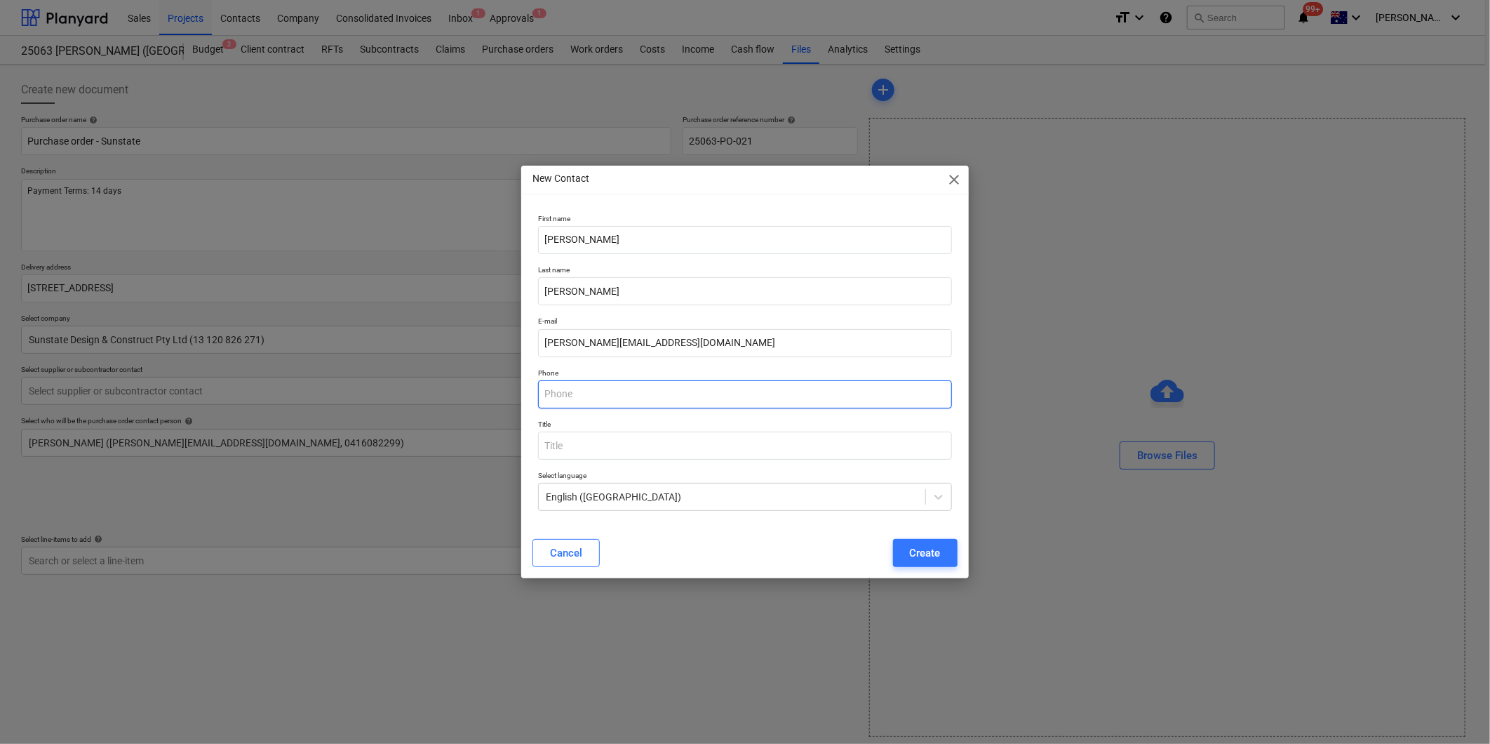
click at [611, 384] on input "text" at bounding box center [744, 394] width 413 height 28
type input "0488 556 645"
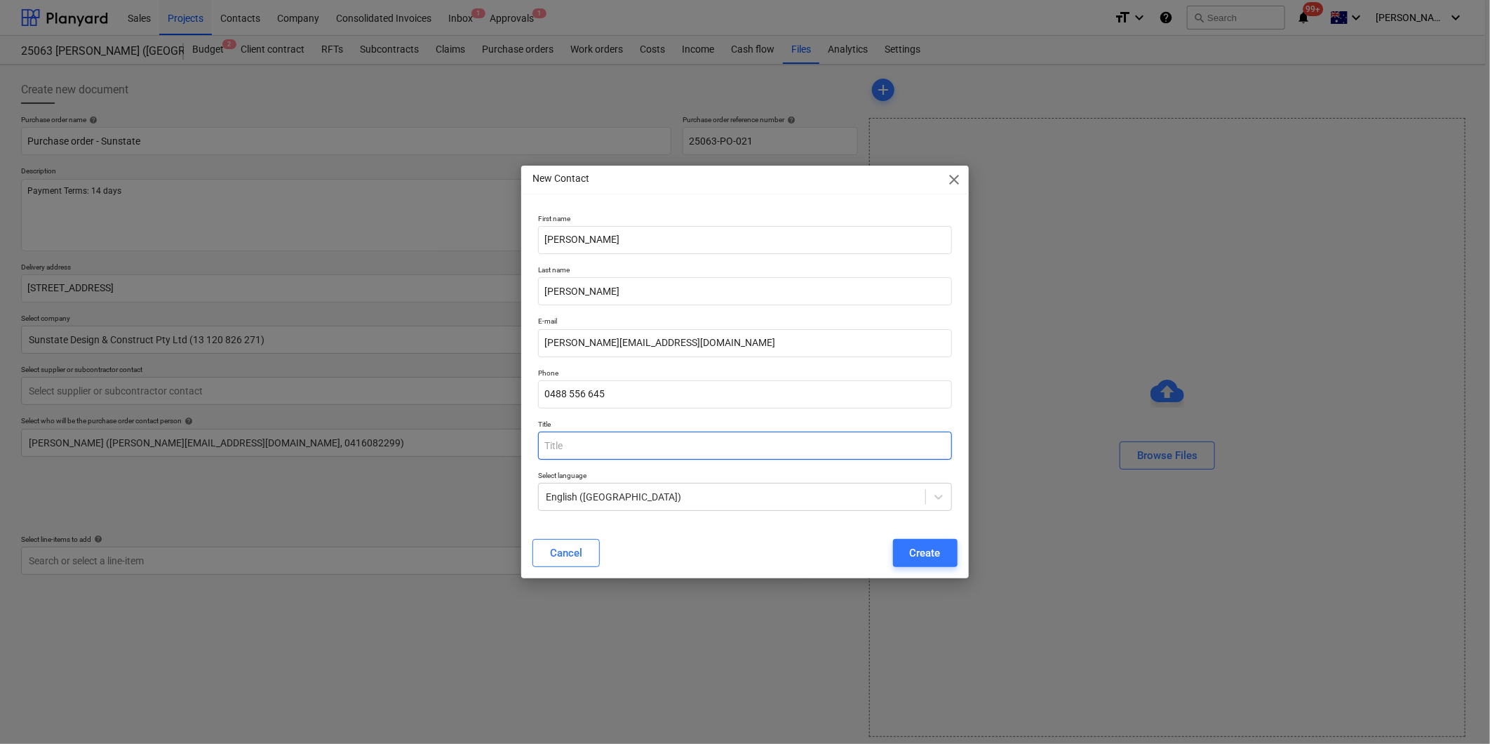
type textarea "x"
click at [597, 445] on input "text" at bounding box center [744, 446] width 413 height 28
type input "Co"
type textarea "x"
type input "Contracts Manager"
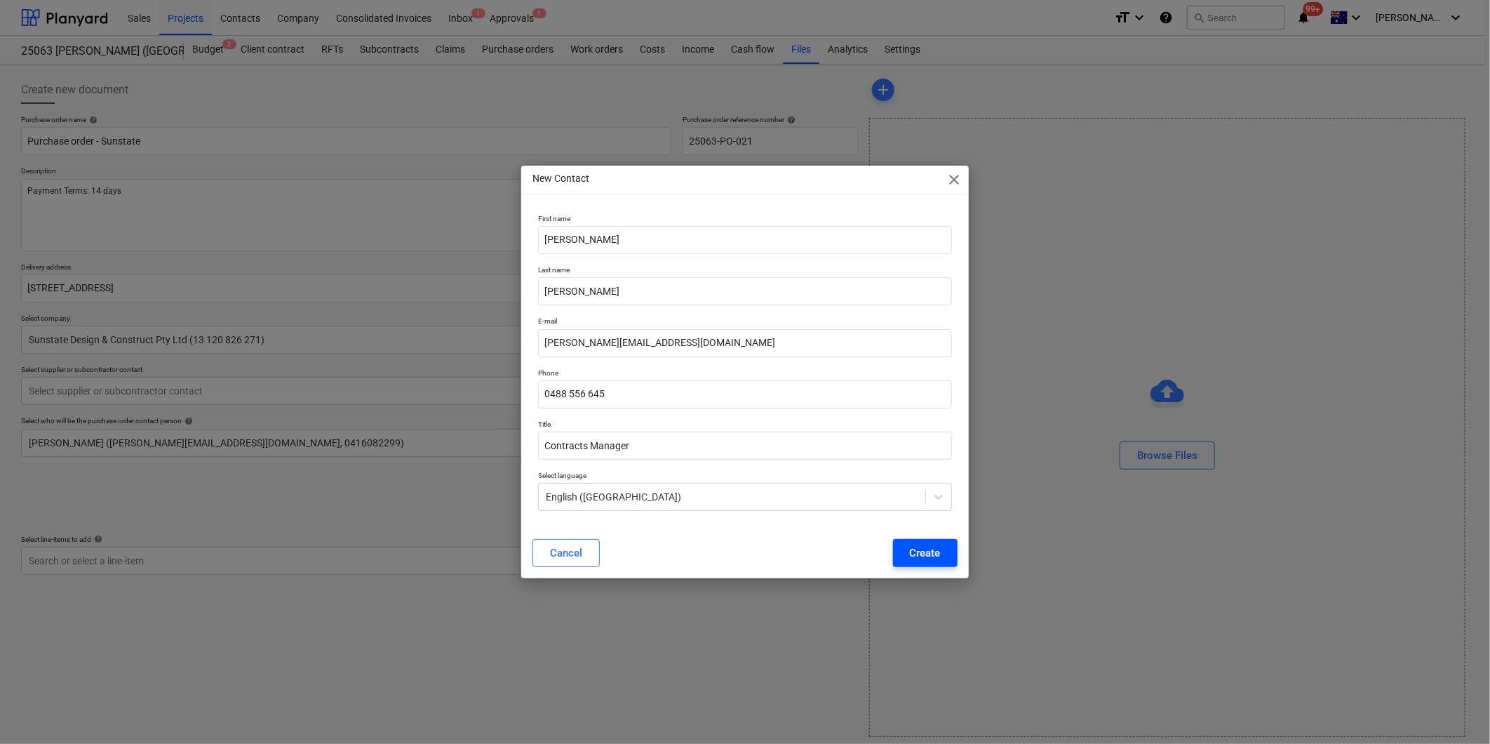
click at [914, 549] on div "Create" at bounding box center [925, 553] width 31 height 18
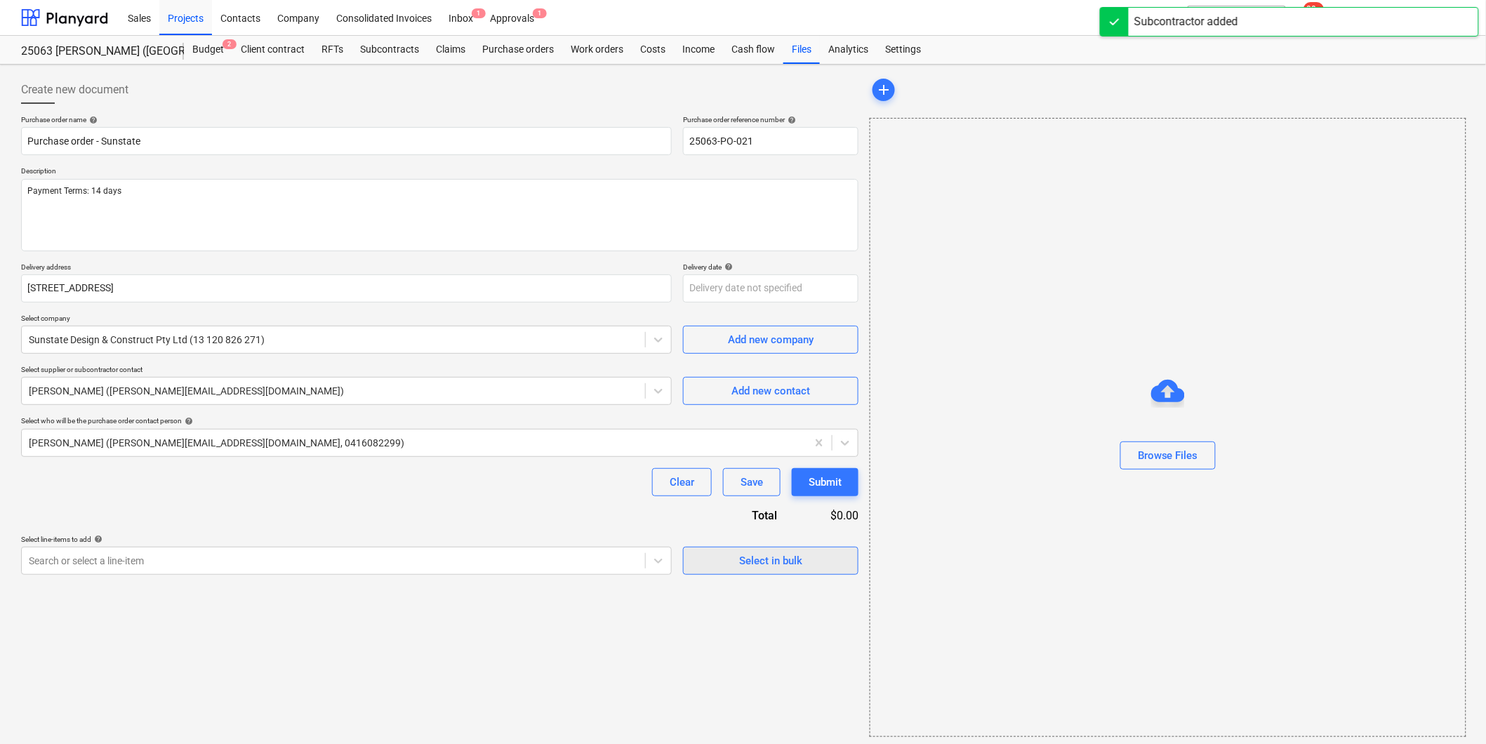
click at [745, 553] on div "Select in bulk" at bounding box center [770, 561] width 63 height 18
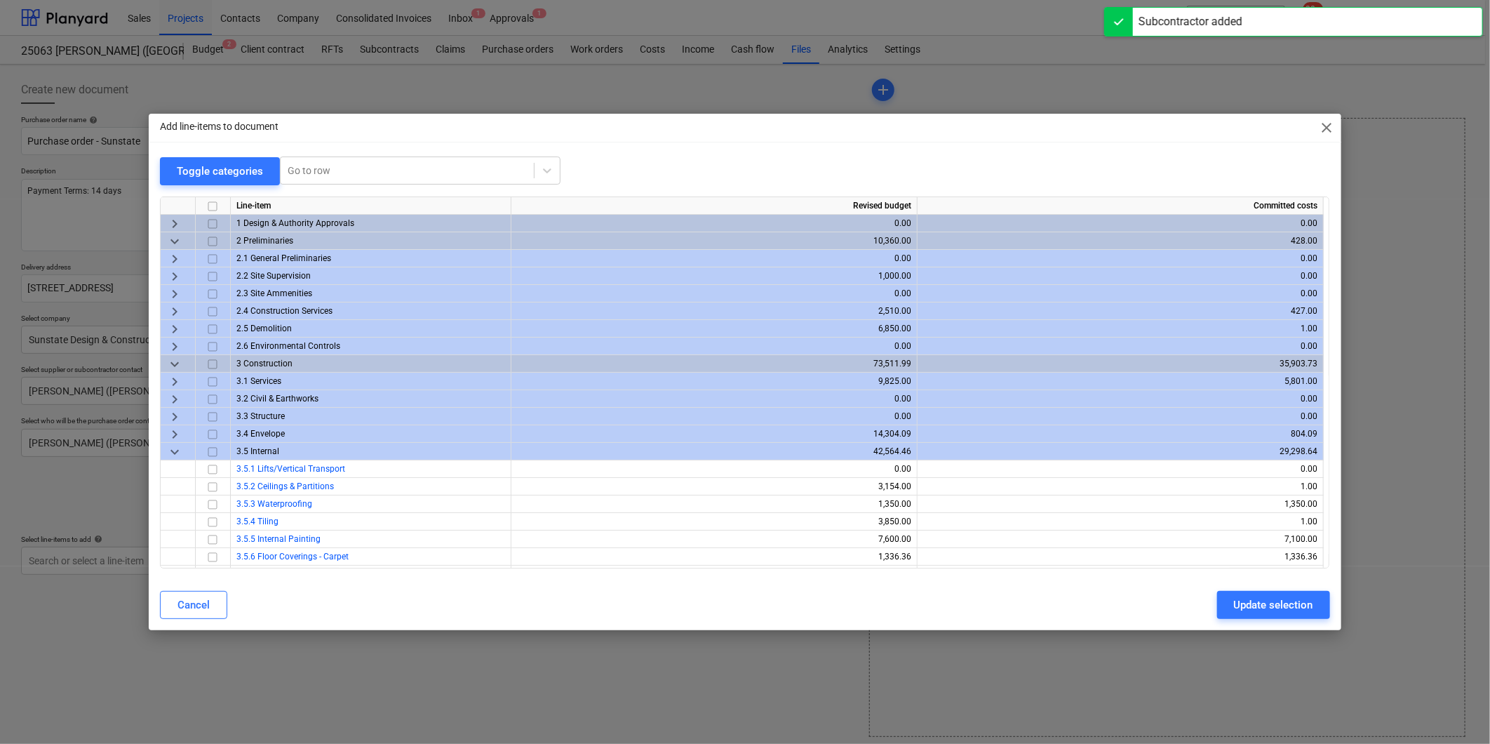
click at [170, 429] on span "keyboard_arrow_right" at bounding box center [174, 434] width 17 height 17
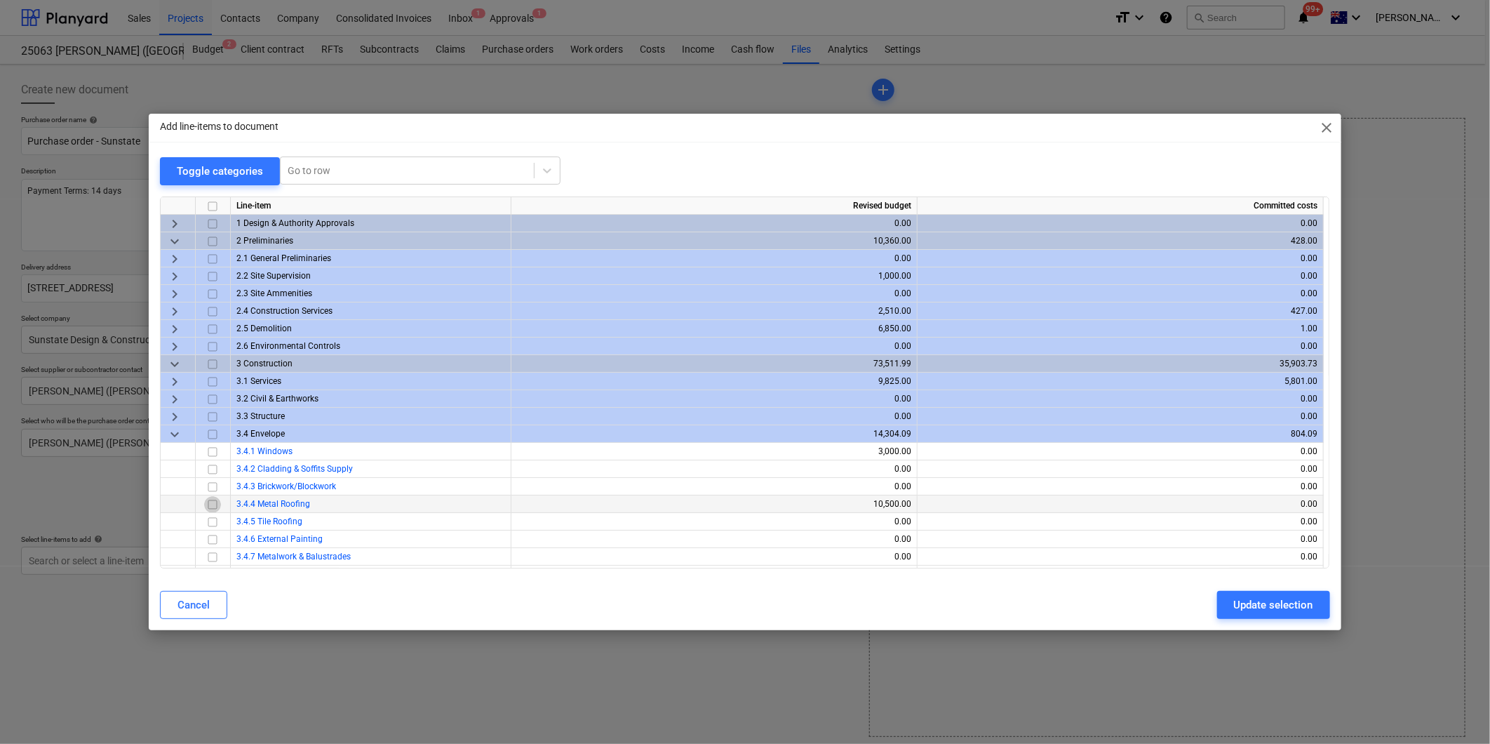
click at [211, 507] on input "checkbox" at bounding box center [212, 504] width 17 height 17
click at [1299, 606] on div "Update selection" at bounding box center [1273, 605] width 79 height 18
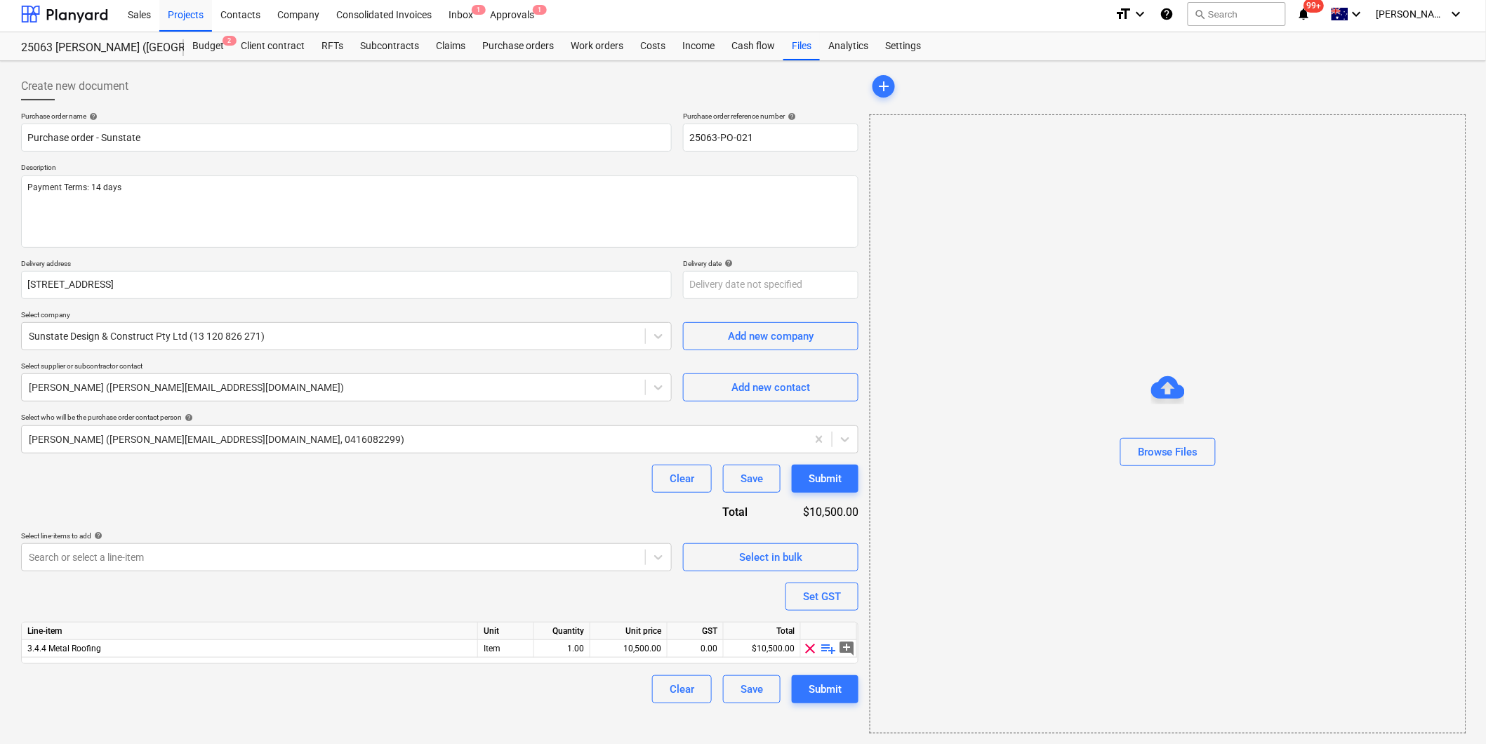
scroll to position [4, 0]
click at [828, 650] on span "playlist_add" at bounding box center [828, 647] width 17 height 17
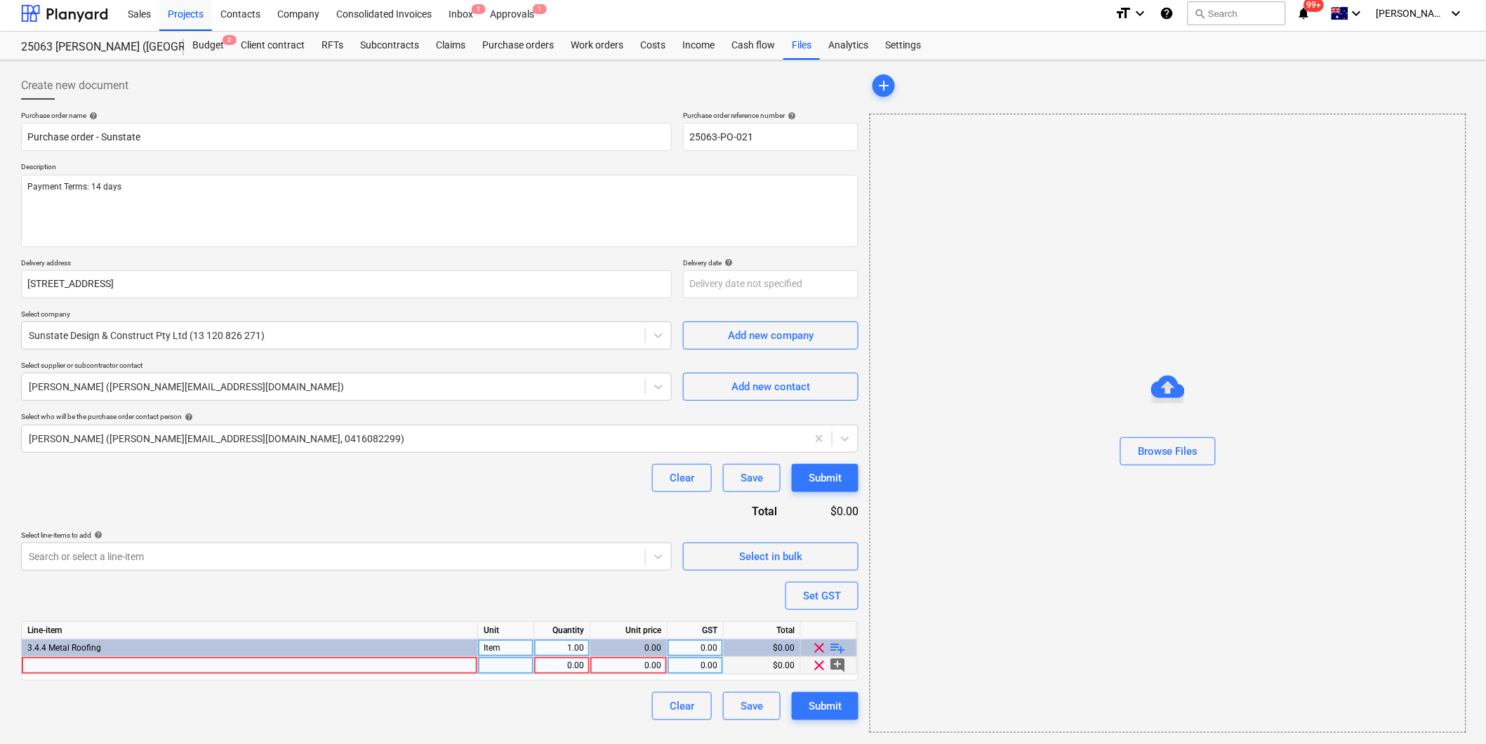
click at [197, 665] on div at bounding box center [250, 666] width 456 height 18
click at [250, 667] on div at bounding box center [250, 666] width 456 height 18
type textarea "x"
click at [563, 669] on div "0.00" at bounding box center [562, 666] width 44 height 18
type input "1"
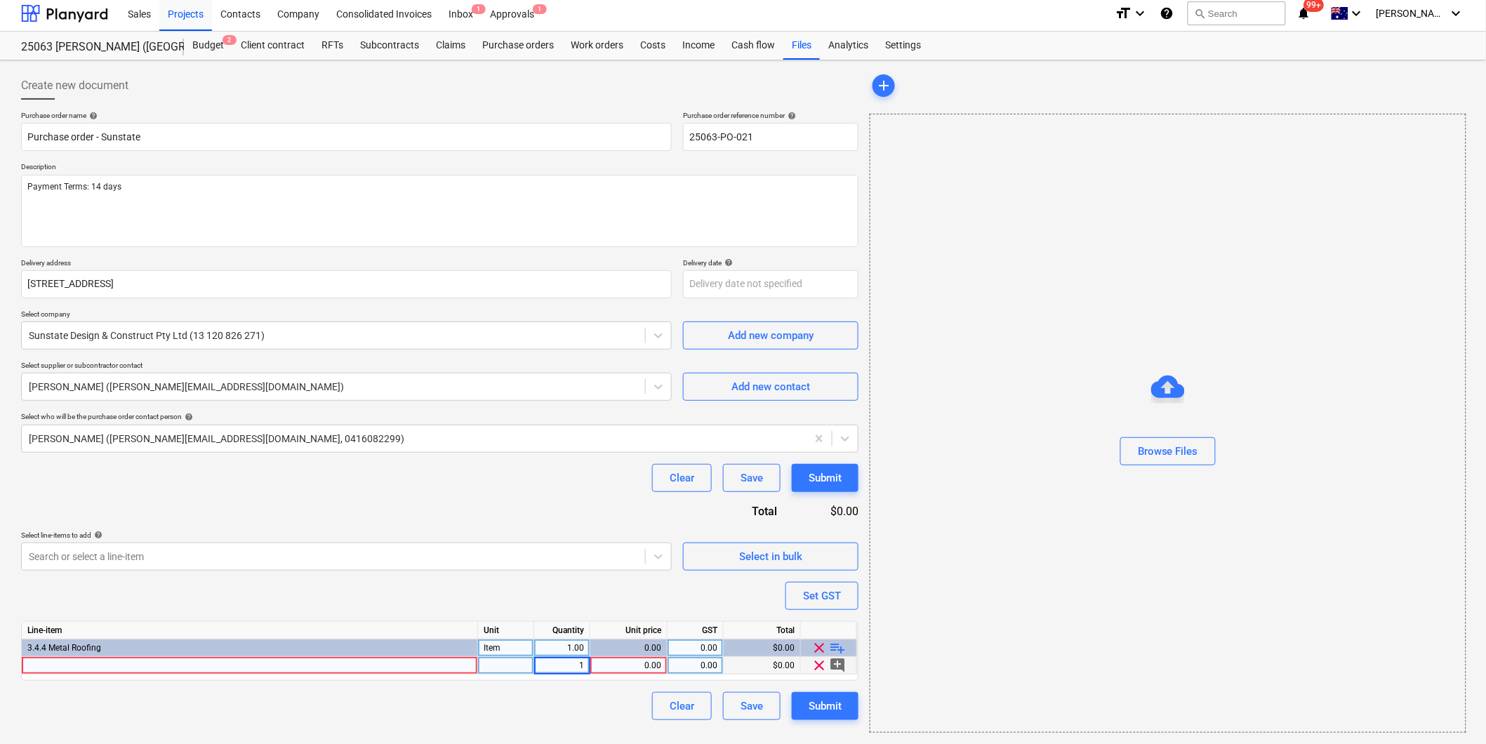
type textarea "x"
click at [648, 663] on div "0.00" at bounding box center [628, 666] width 65 height 18
type input "8235"
type textarea "x"
click at [693, 665] on div "0.00" at bounding box center [695, 666] width 44 height 18
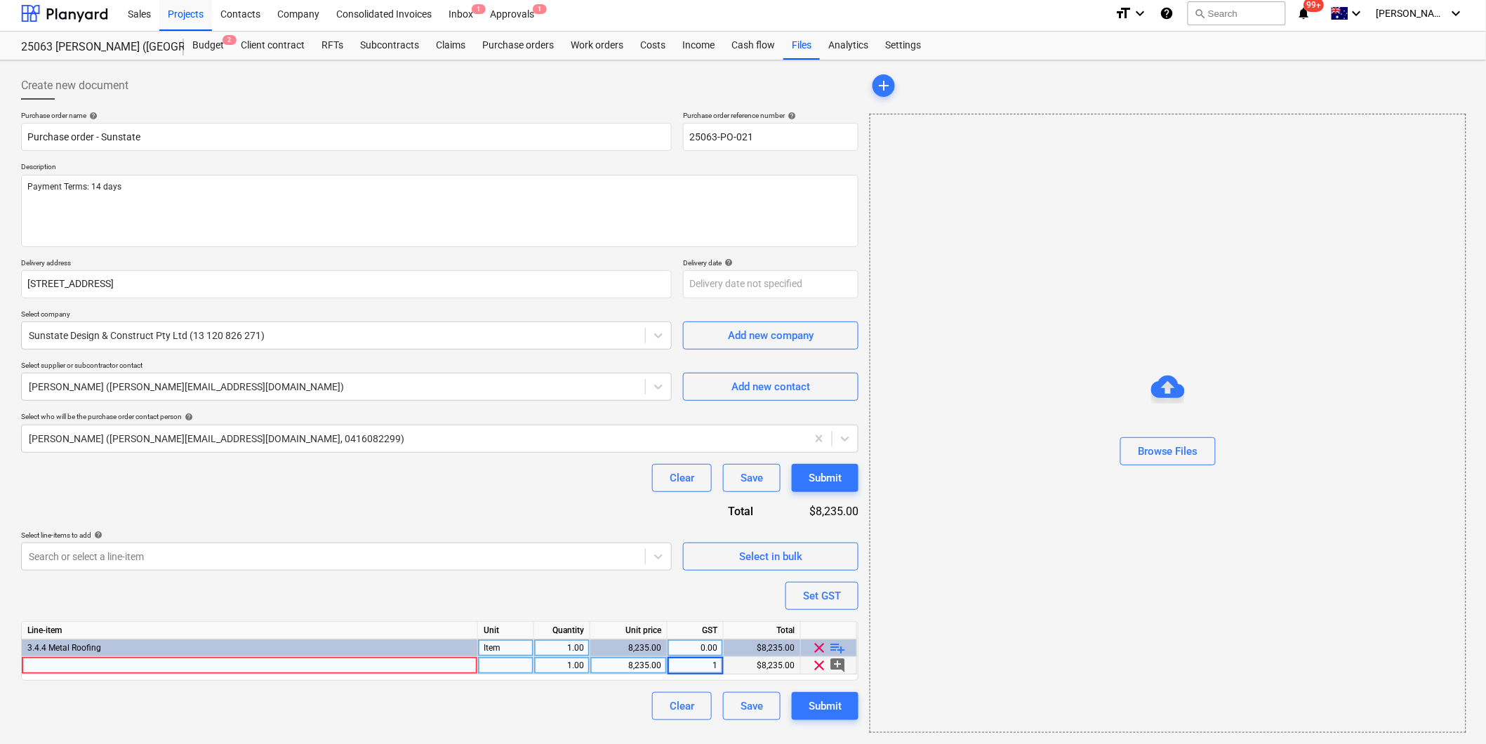
type input "10"
type textarea "x"
click at [95, 664] on div "Line-item Unit Quantity Unit price GST Total 3.4.4 Metal Roofing Item 1.00 8,23…" at bounding box center [439, 651] width 837 height 60
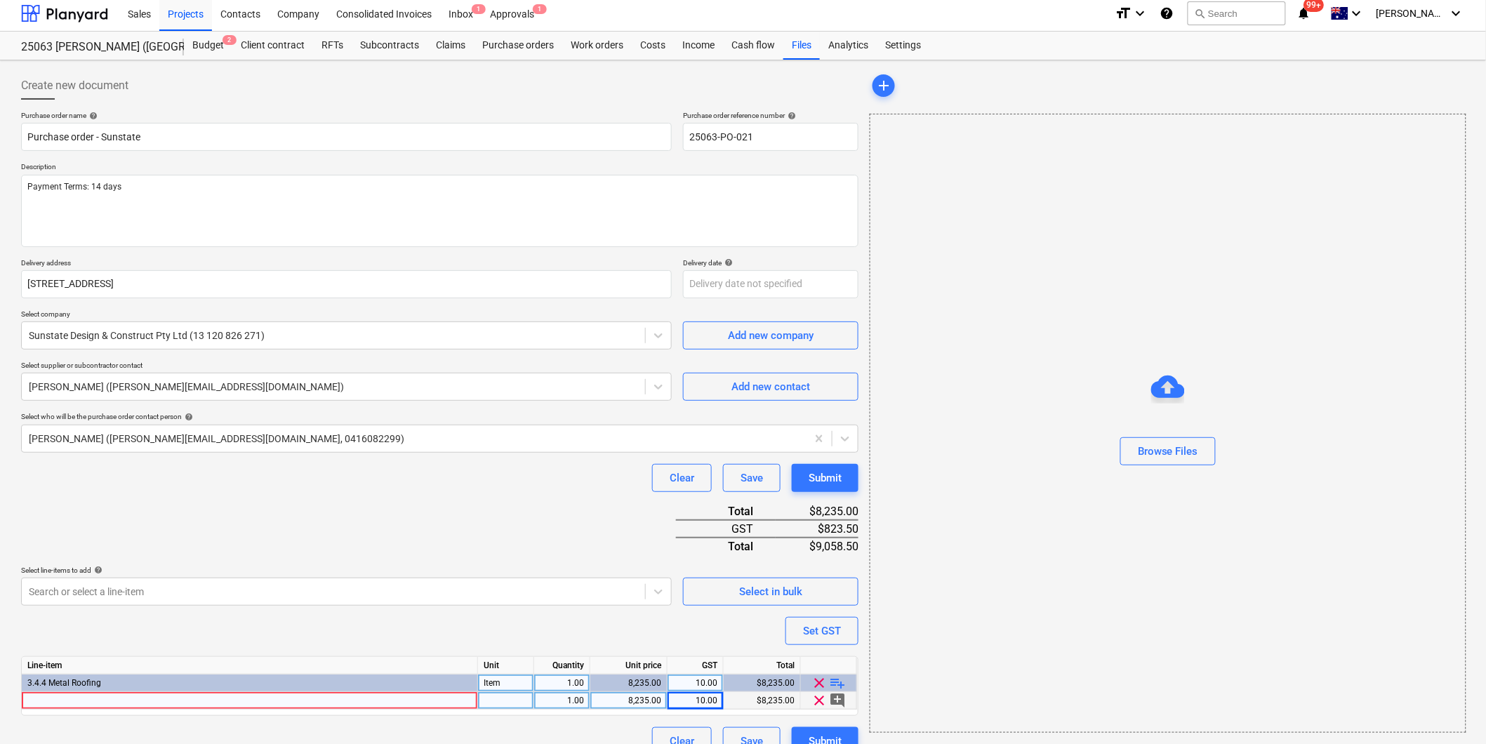
click at [80, 700] on div at bounding box center [250, 701] width 456 height 18
type input "Supply &"
click at [411, 543] on div "Purchase order name help Purchase order - Sunstate Purchase order reference num…" at bounding box center [439, 433] width 837 height 644
click at [138, 698] on div "Supply &" at bounding box center [250, 701] width 456 height 18
type textarea "x"
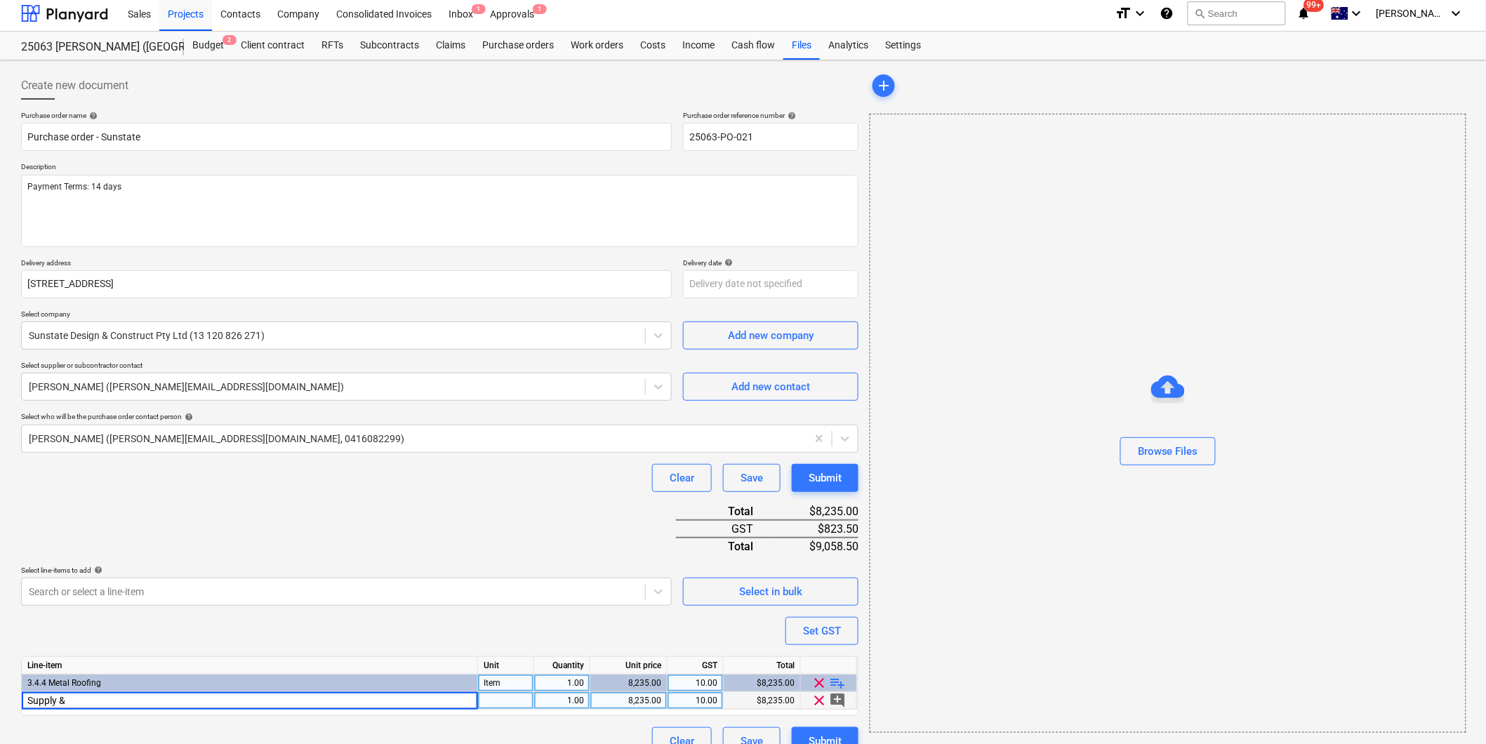
click at [71, 703] on input "Supply &" at bounding box center [249, 700] width 455 height 17
type input "Supply & Install elevated patio roof as per quote"
click at [214, 696] on div "Supply & Install elevated patio roof as per quote" at bounding box center [250, 701] width 456 height 18
click at [265, 700] on input "Supply & Install elevated patio roof as per quote" at bounding box center [249, 700] width 455 height 17
type textarea "x"
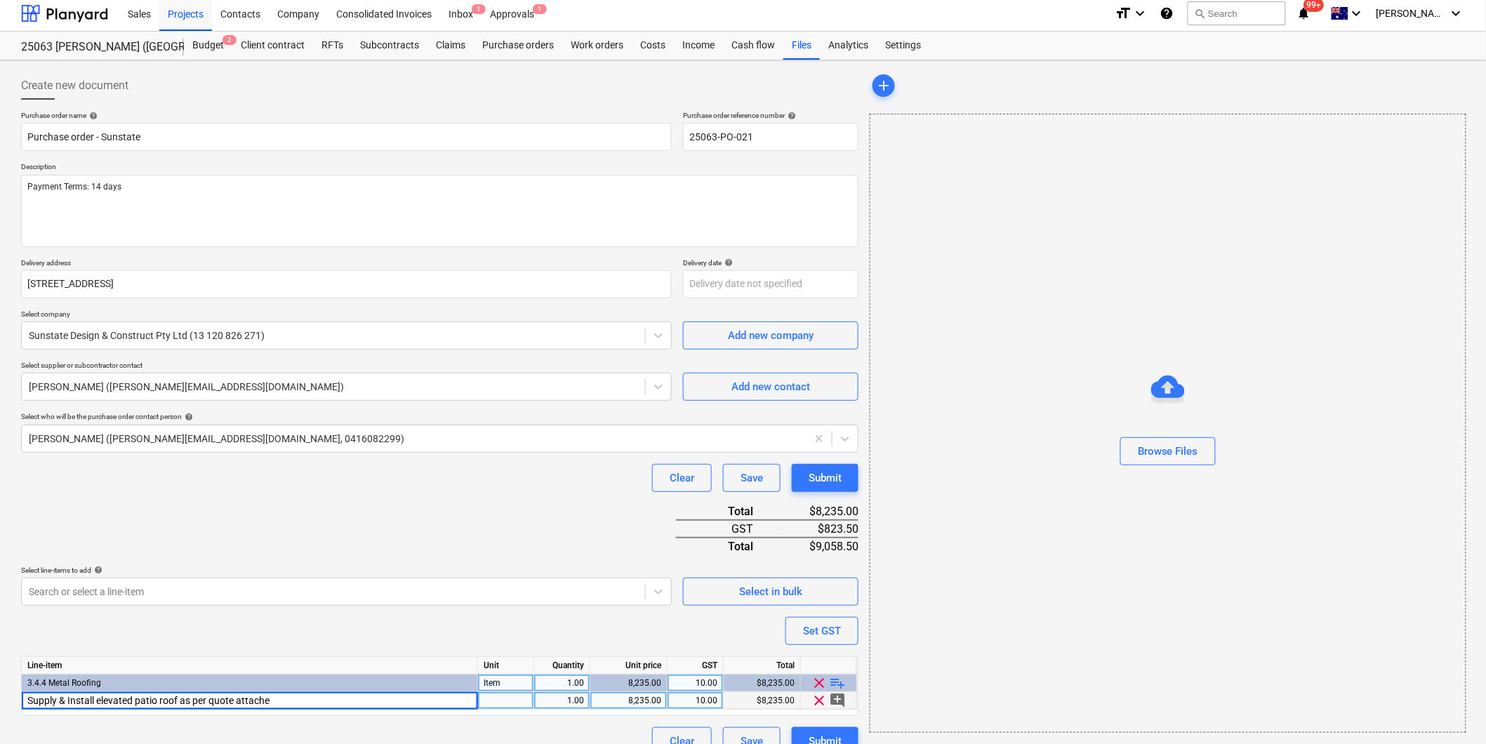
type input "Supply & Install elevated patio roof as per quote attached"
click at [416, 522] on div "Purchase order name help Purchase order - Sunstate Purchase order reference num…" at bounding box center [439, 433] width 837 height 644
click at [248, 512] on div "Purchase order name help Purchase order - Sunstate Purchase order reference num…" at bounding box center [439, 433] width 837 height 644
click at [267, 699] on div "Supply & Install elevated patio roof as per quote attached" at bounding box center [250, 701] width 456 height 18
click at [305, 702] on input "Supply & Install elevated patio roof as per quote attached" at bounding box center [249, 700] width 455 height 17
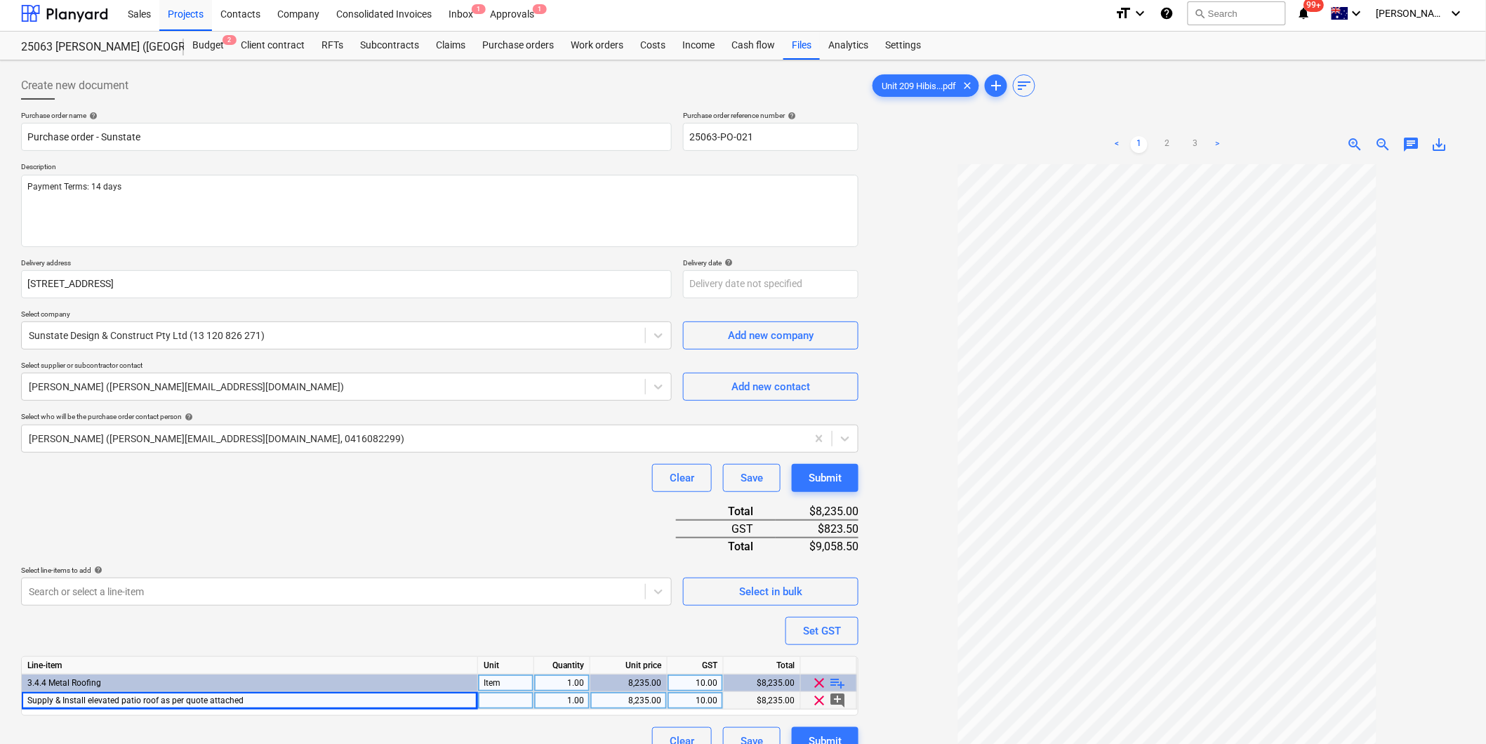
click at [407, 499] on div "Purchase order name help Purchase order - Sunstate Purchase order reference num…" at bounding box center [439, 433] width 837 height 644
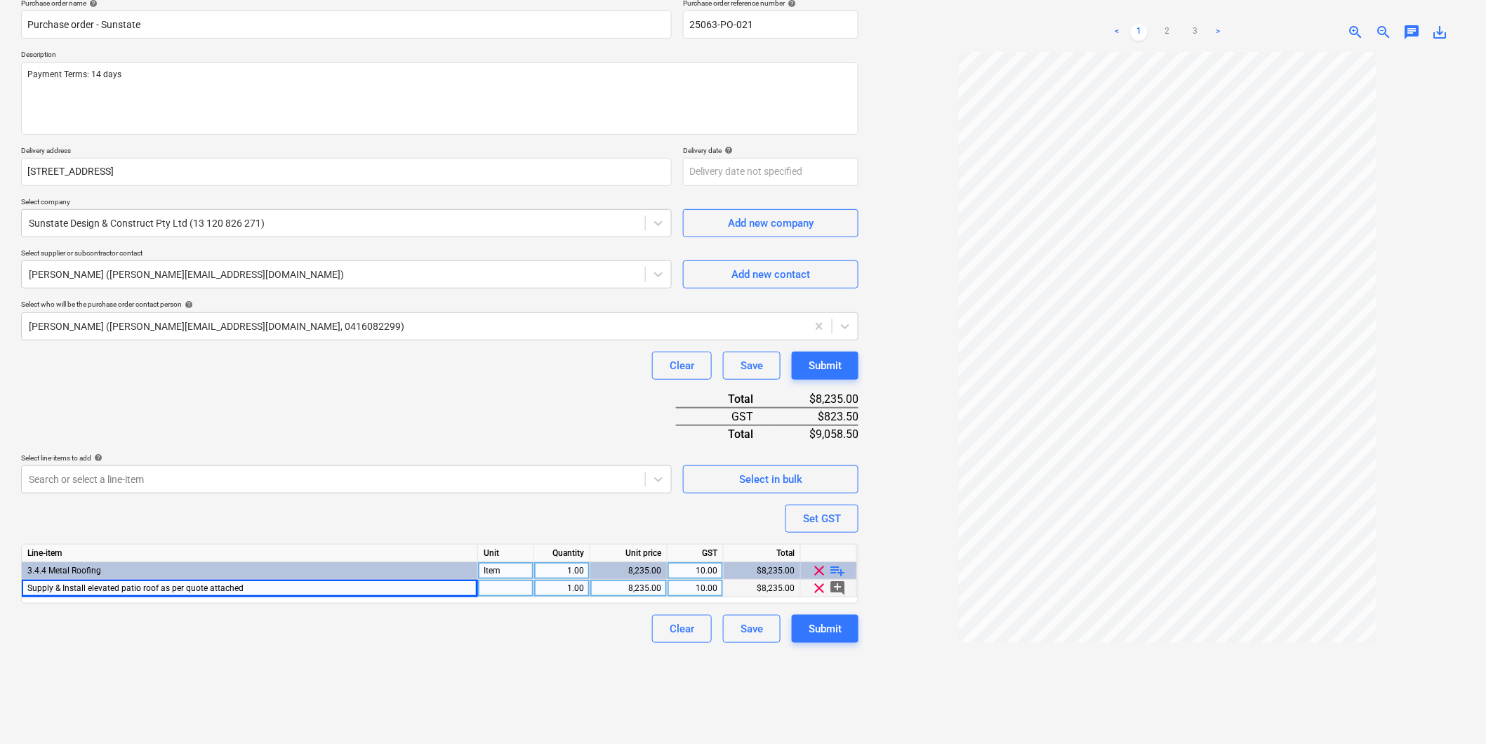
scroll to position [140, 0]
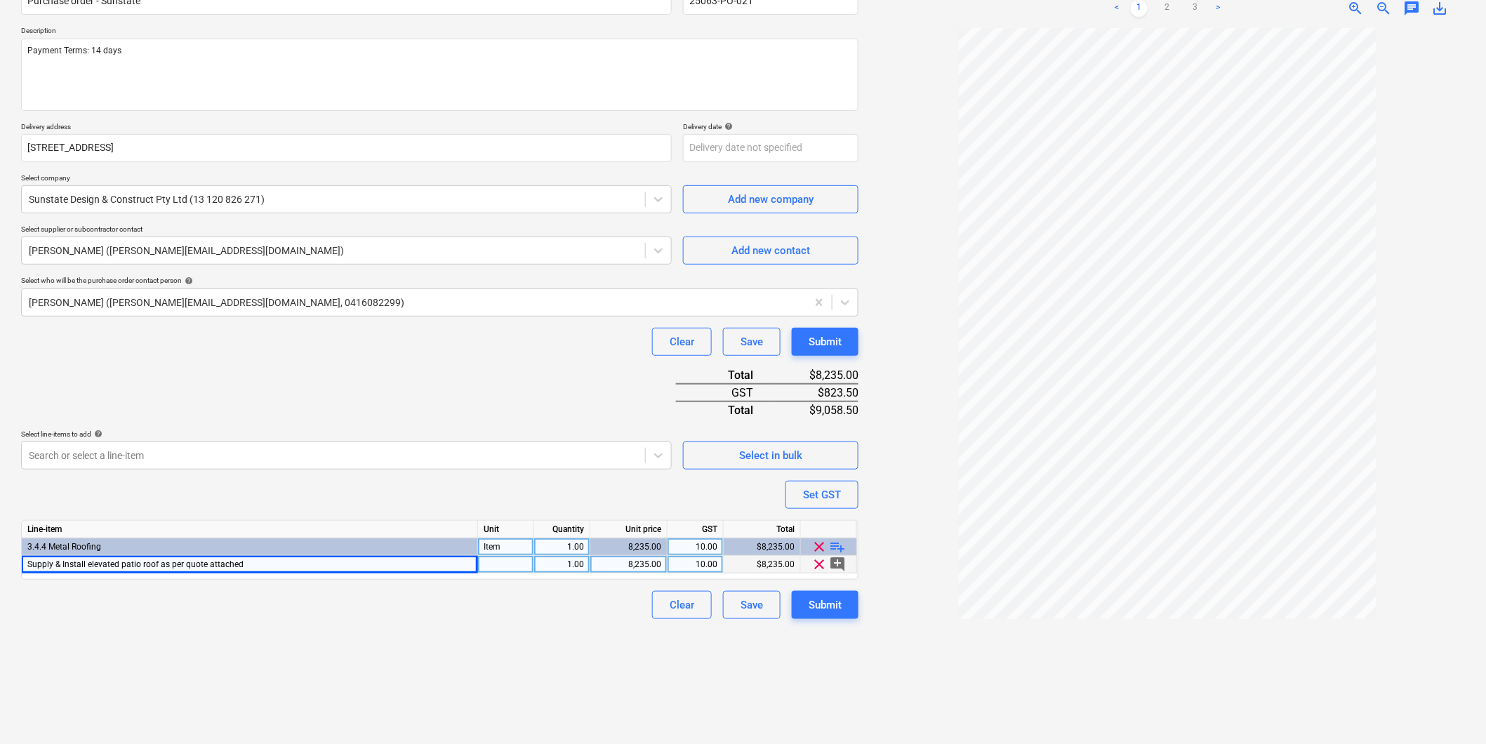
click at [262, 692] on div "Create new document Purchase order name help Purchase order - Sunstate Purchase…" at bounding box center [439, 334] width 848 height 808
click at [832, 610] on div "Submit" at bounding box center [824, 605] width 33 height 18
type textarea "x"
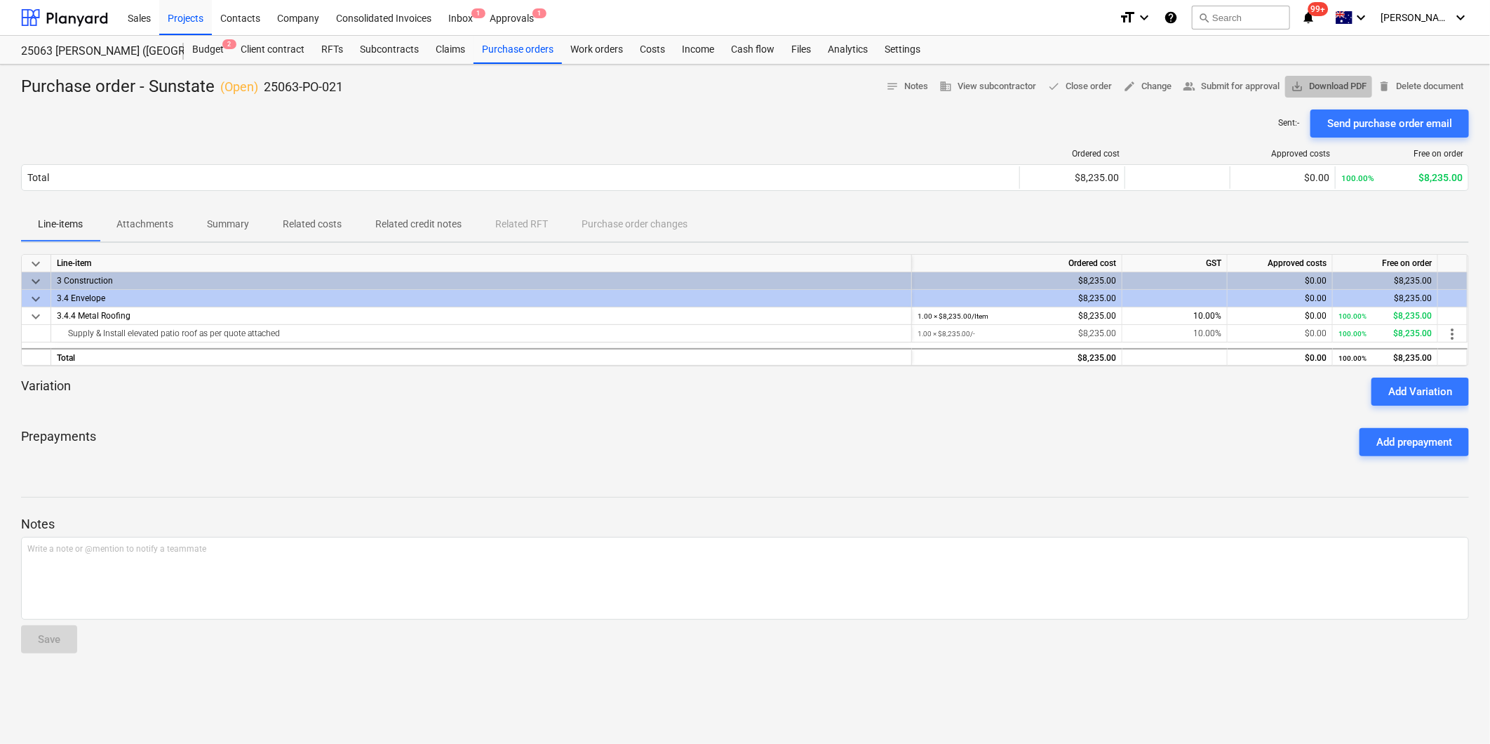
click at [1324, 81] on span "save_alt Download PDF" at bounding box center [1329, 87] width 76 height 16
